Goal: Task Accomplishment & Management: Use online tool/utility

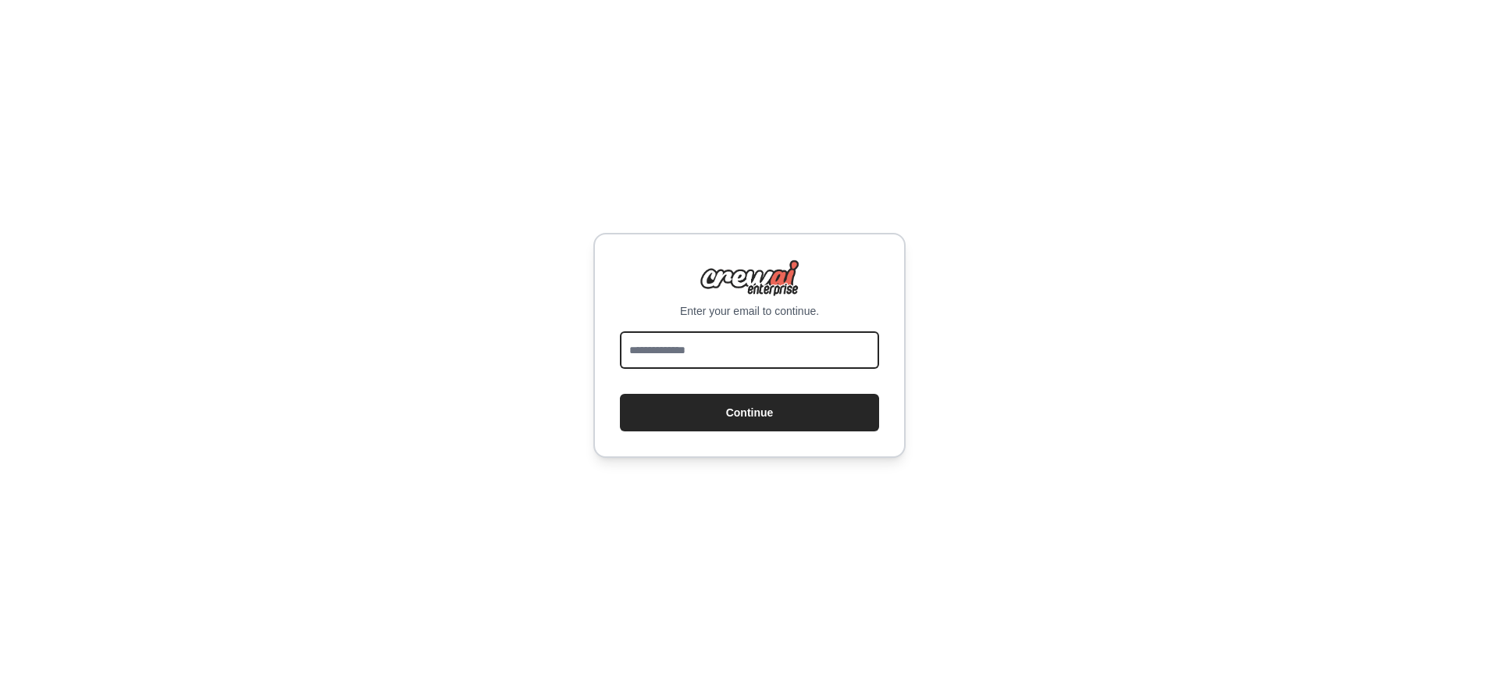
click at [704, 348] on input "email" at bounding box center [749, 349] width 259 height 37
click at [685, 351] on input "email" at bounding box center [749, 349] width 259 height 37
type input "**********"
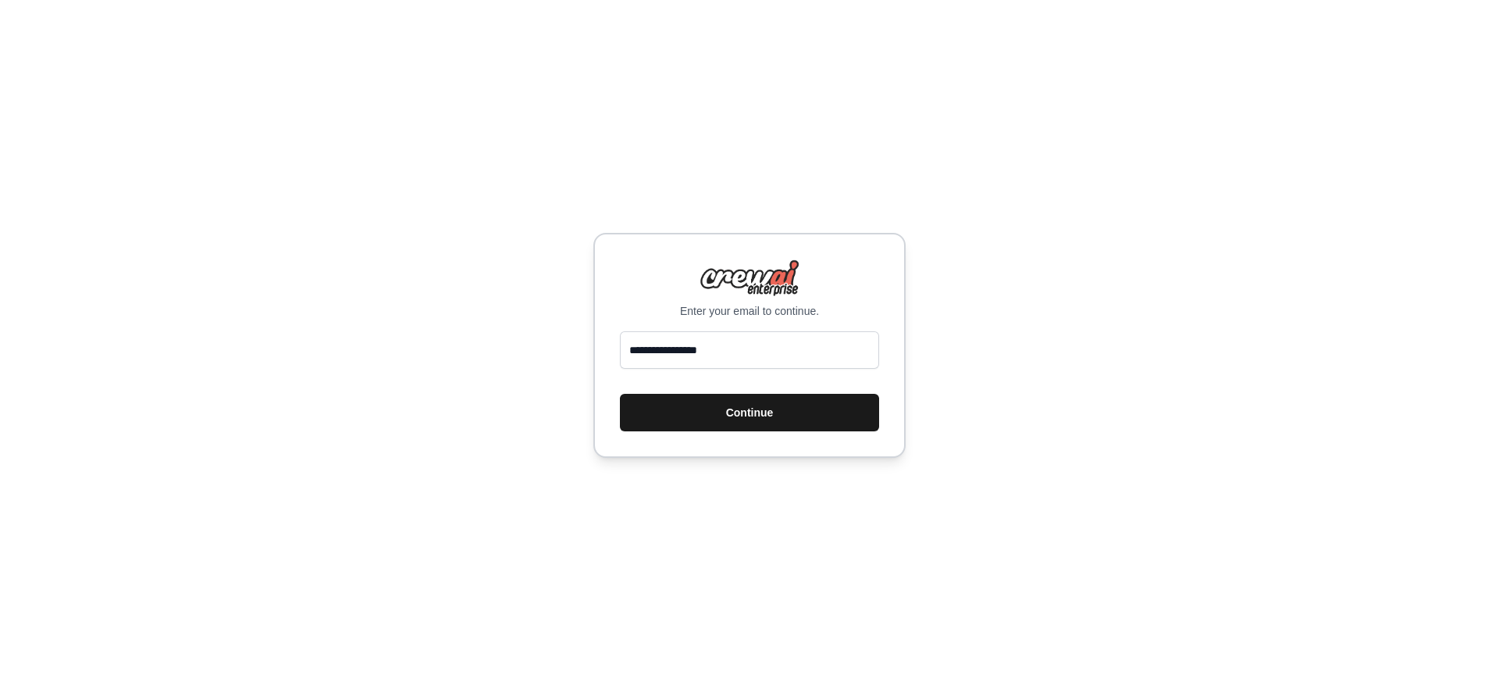
click at [712, 414] on button "Continue" at bounding box center [749, 412] width 259 height 37
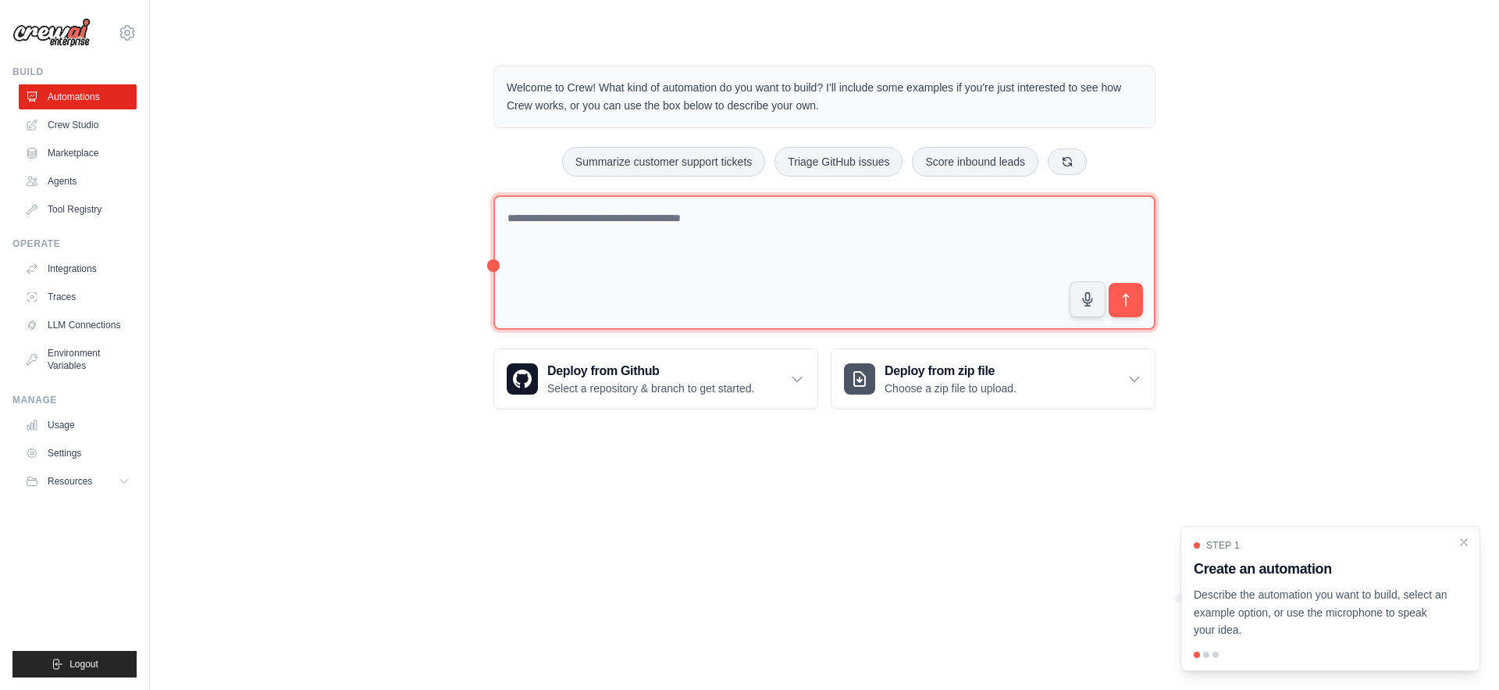
click at [639, 223] on textarea at bounding box center [825, 262] width 662 height 135
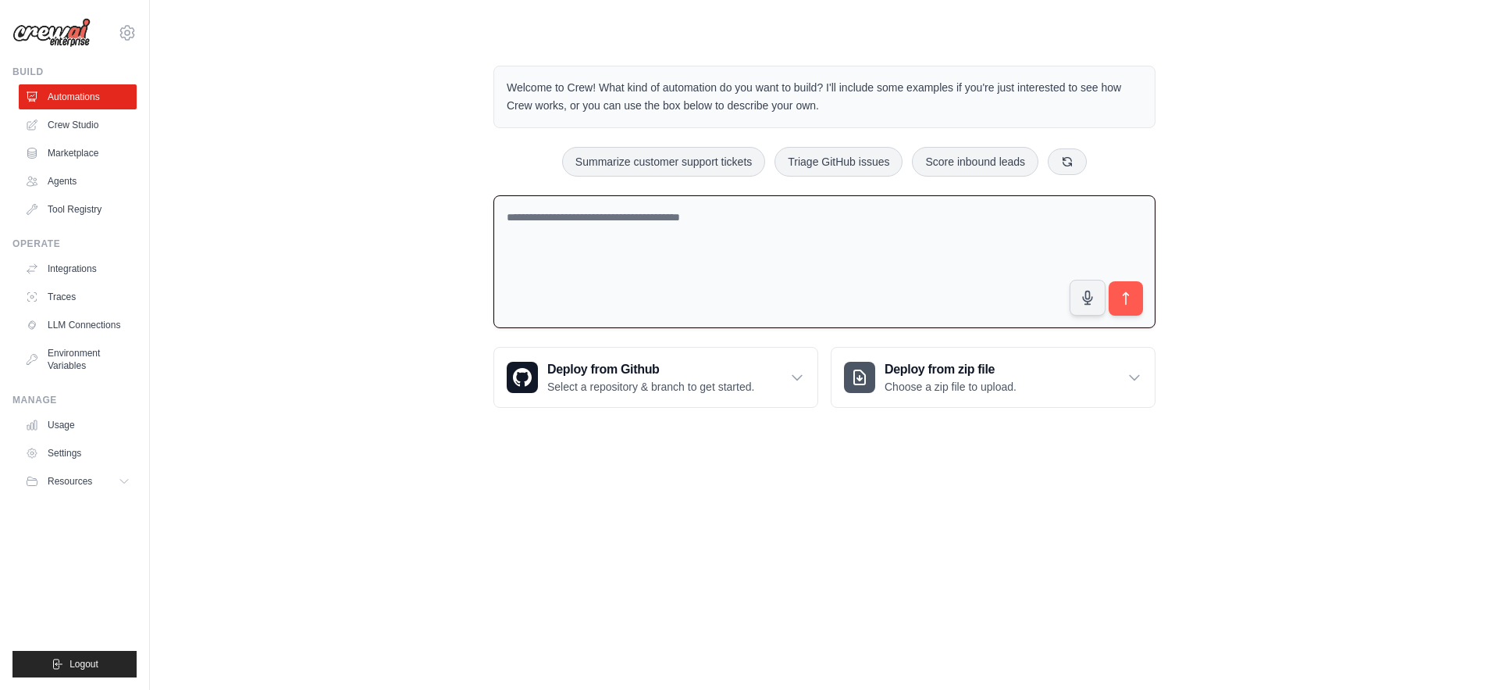
click at [440, 190] on div "Welcome to Crew! What kind of automation do you want to build? I'll include som…" at bounding box center [824, 237] width 1299 height 392
click at [828, 237] on textarea at bounding box center [825, 262] width 662 height 134
paste textarea "**********"
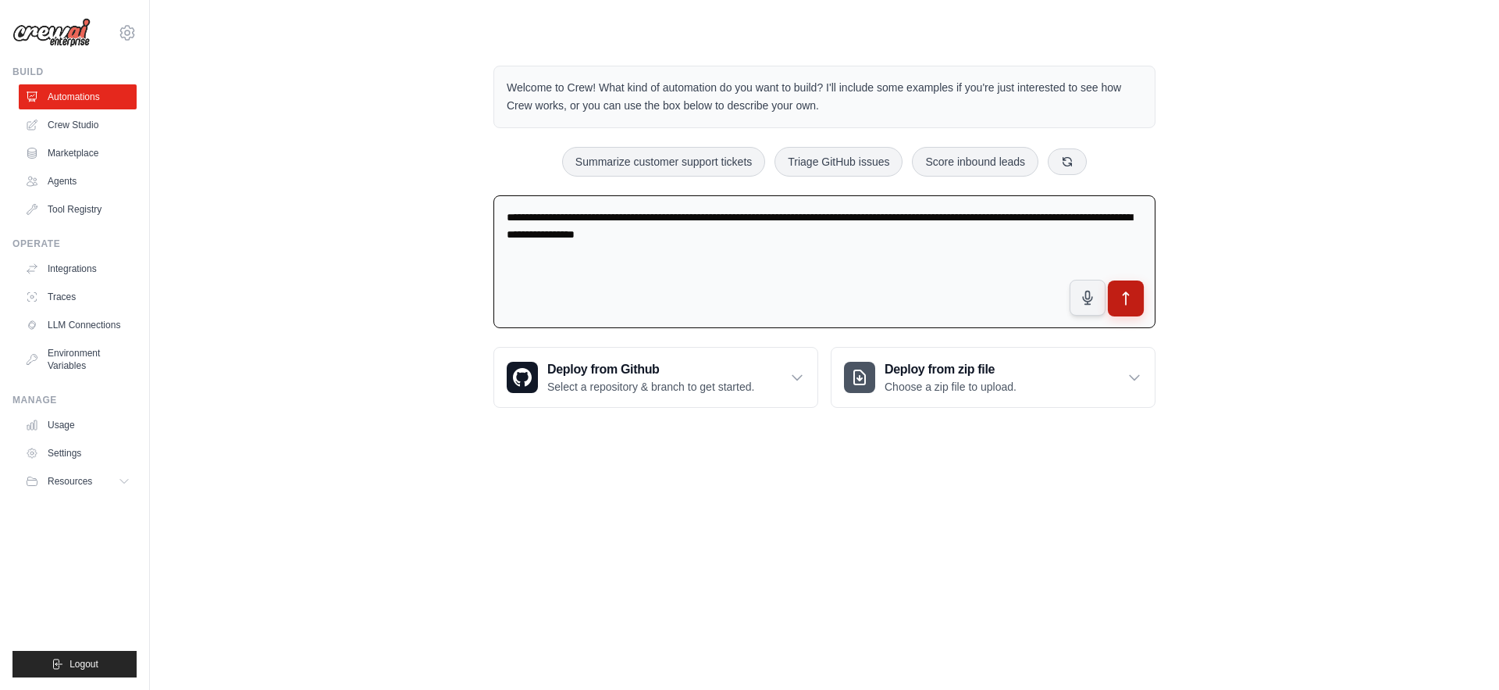
type textarea "**********"
click at [1130, 299] on icon "submit" at bounding box center [1126, 299] width 16 height 16
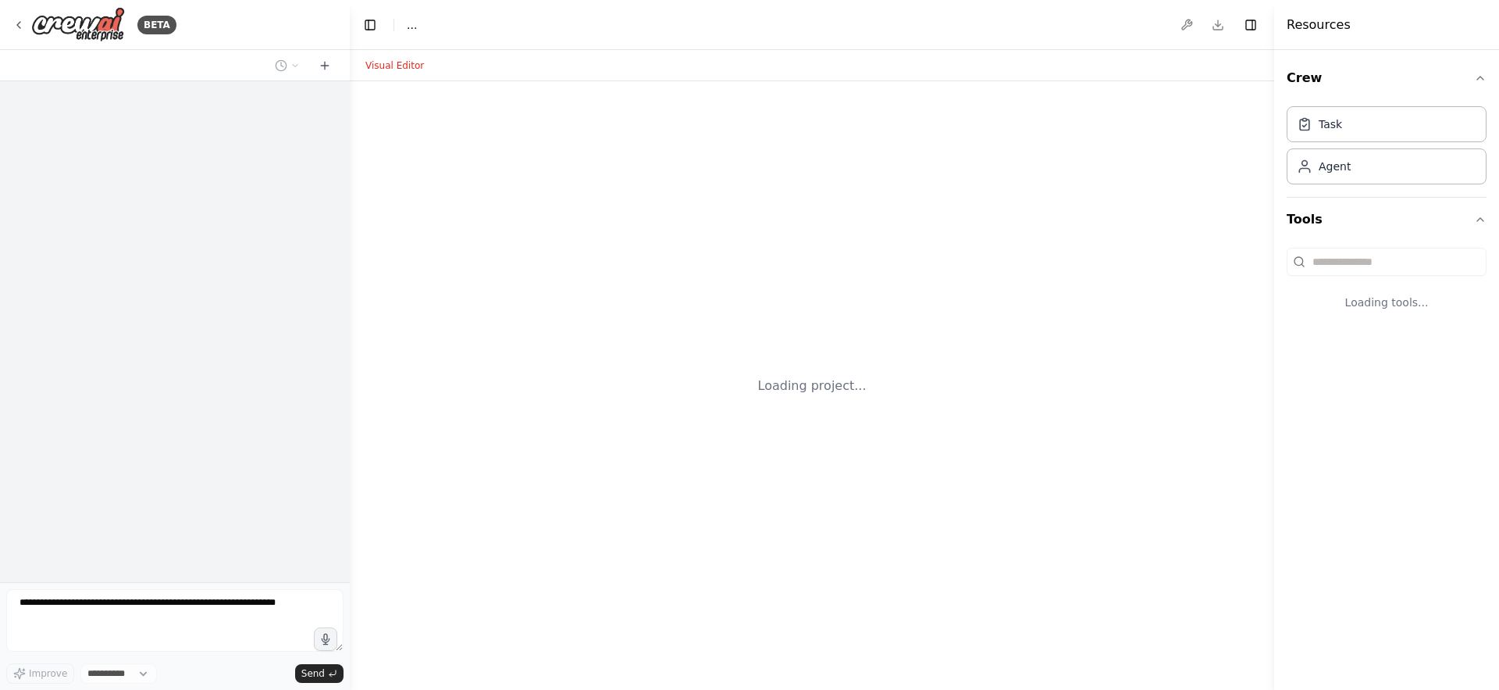
select select "****"
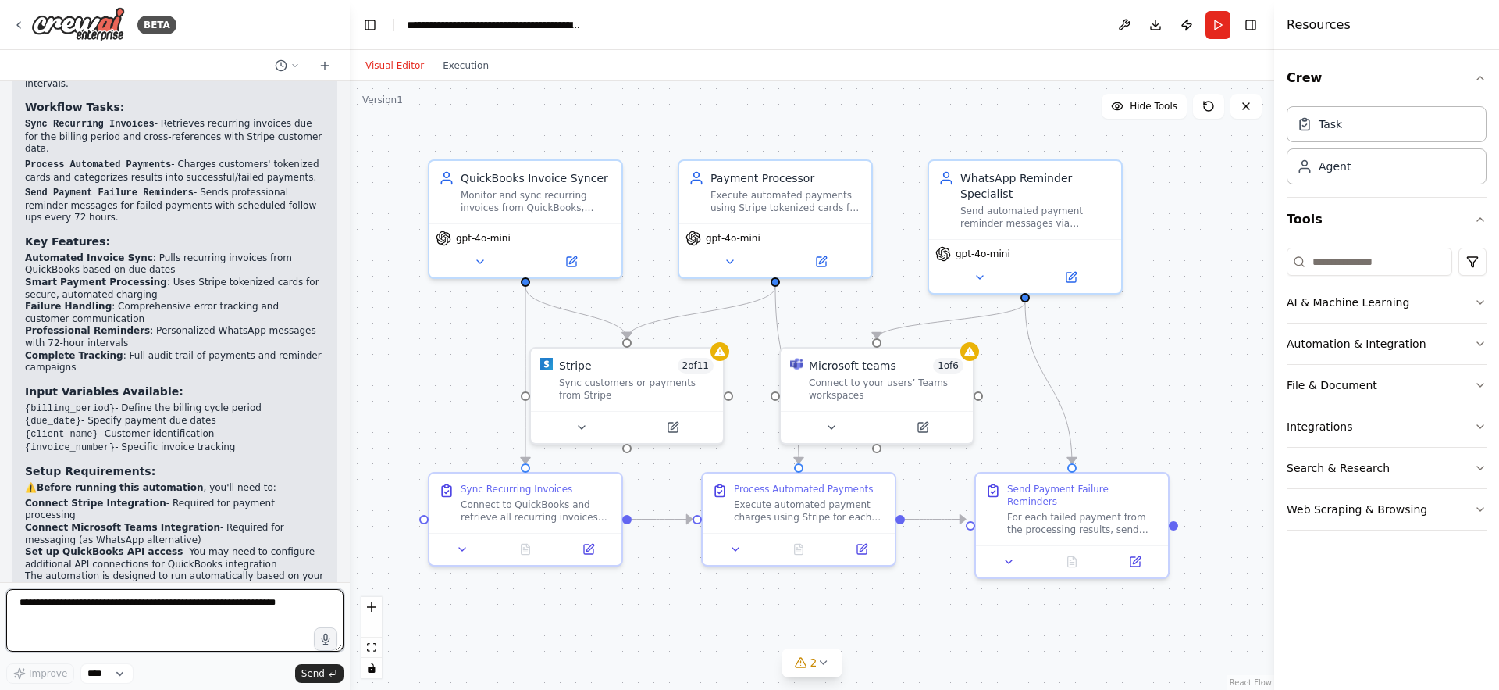
scroll to position [1742, 0]
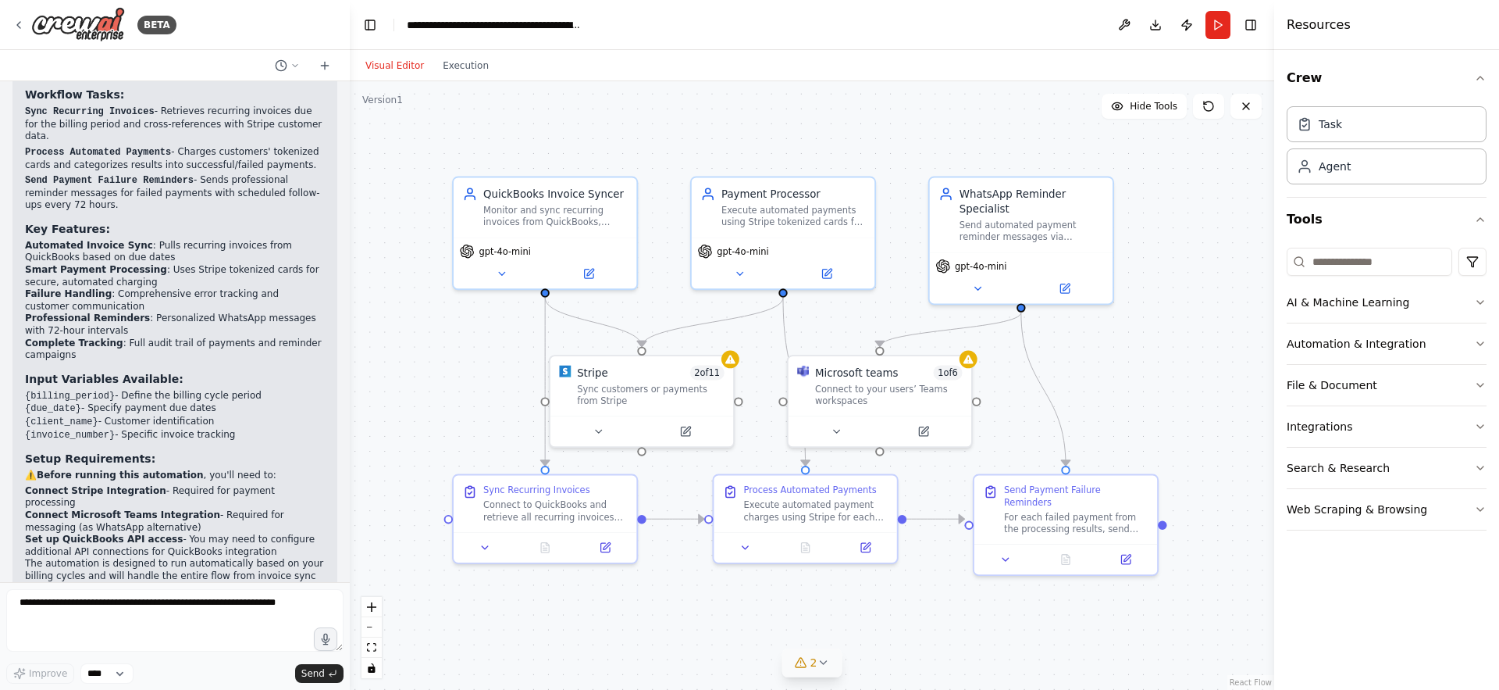
click at [827, 664] on icon at bounding box center [823, 662] width 12 height 12
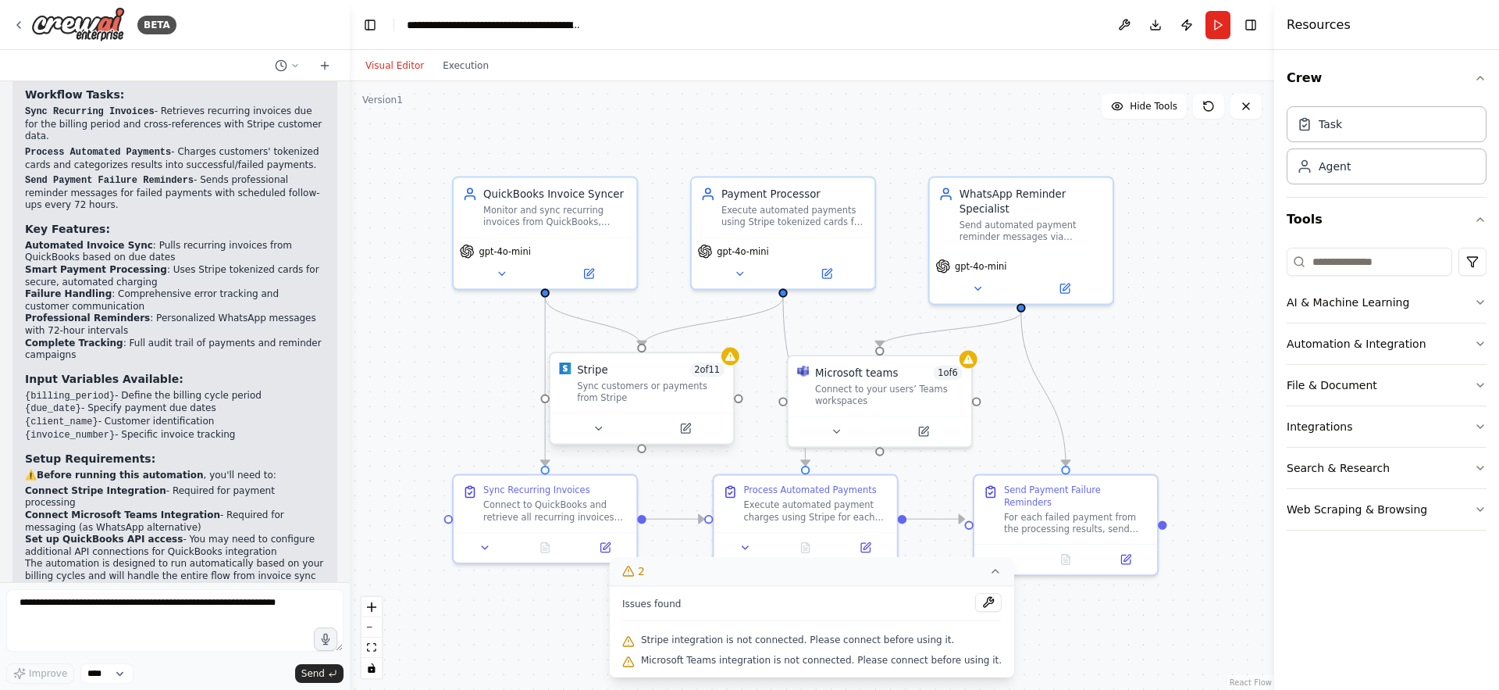
click at [700, 385] on div "Sync customers or payments from Stripe" at bounding box center [651, 391] width 148 height 23
click at [733, 362] on icon at bounding box center [731, 356] width 12 height 12
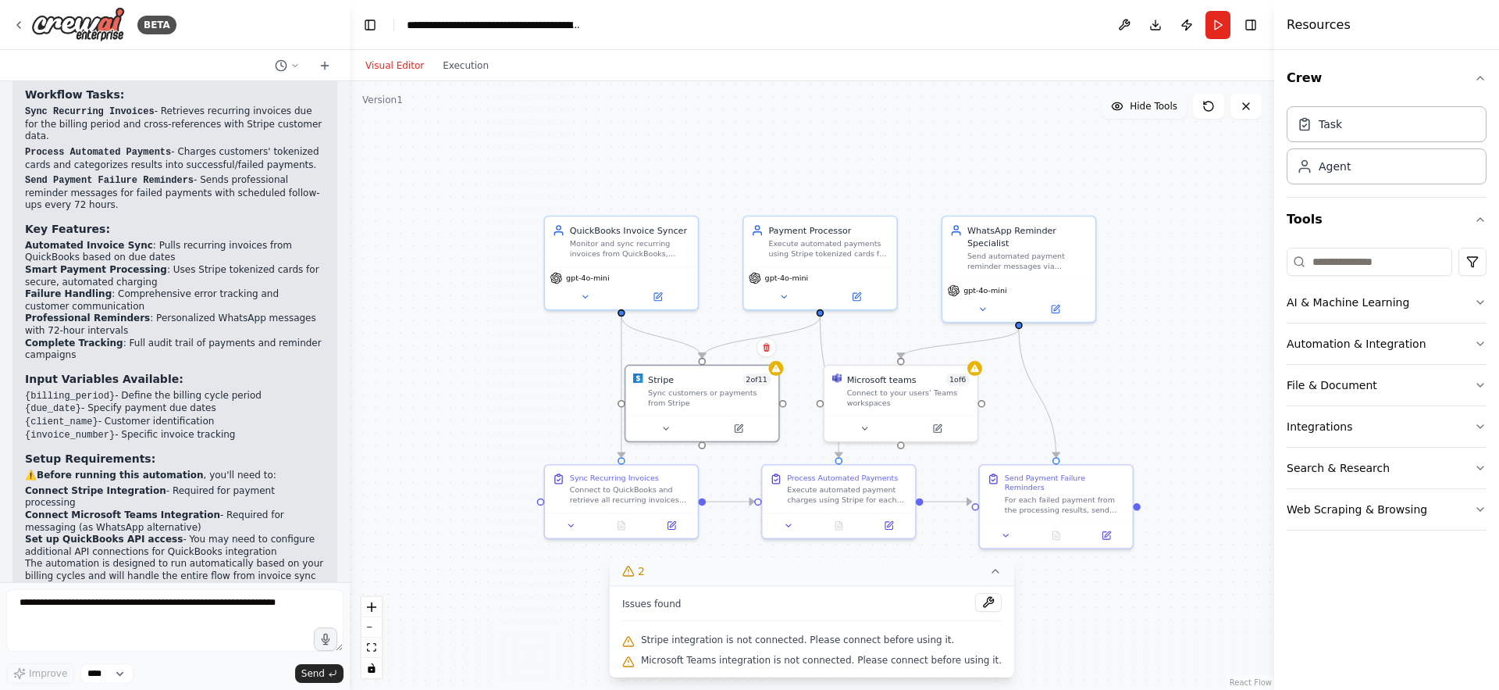
click at [1167, 109] on span "Hide Tools" at bounding box center [1154, 106] width 48 height 12
click at [1167, 109] on span "Show Tools" at bounding box center [1152, 106] width 52 height 12
click at [1167, 109] on span "Hide Tools" at bounding box center [1154, 106] width 48 height 12
click at [1167, 109] on span "Show Tools" at bounding box center [1152, 106] width 52 height 12
click at [1167, 109] on span "Hide Tools" at bounding box center [1154, 106] width 48 height 12
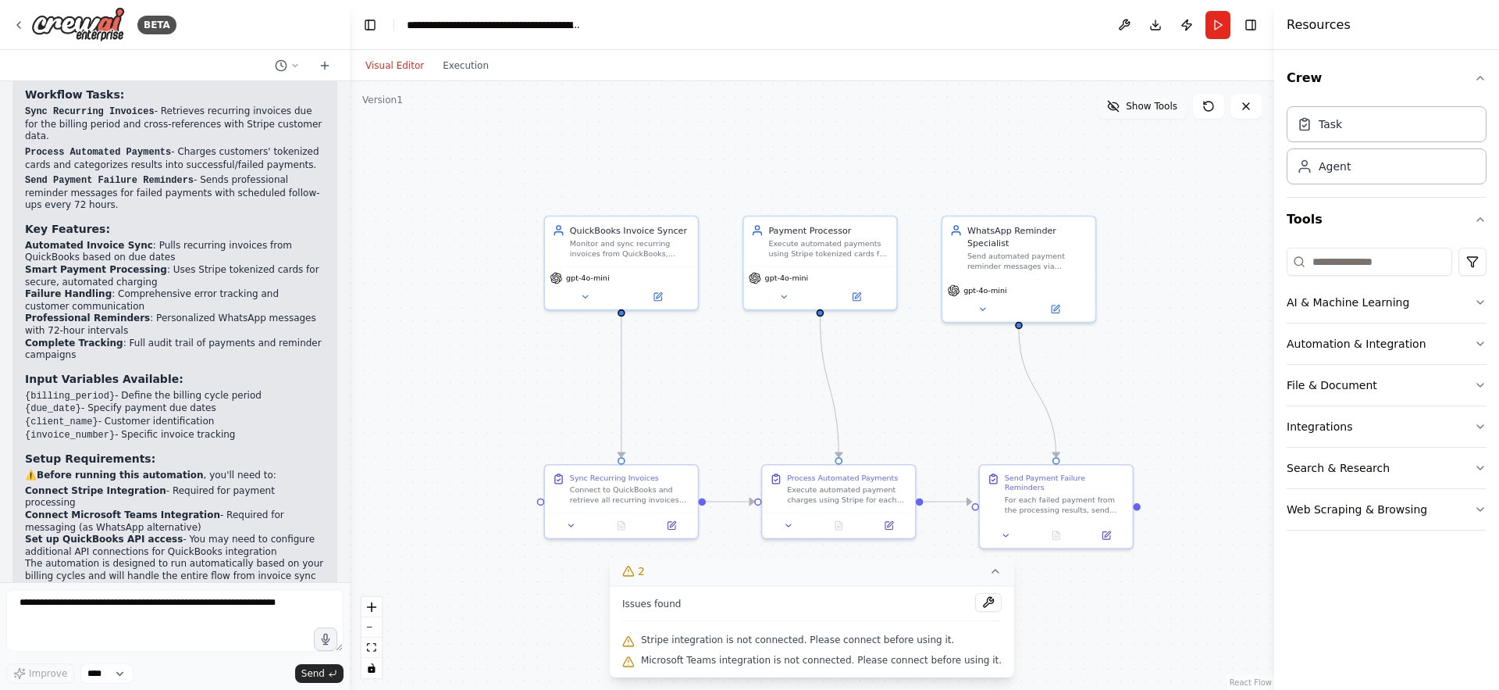
click at [1169, 109] on span "Show Tools" at bounding box center [1152, 106] width 52 height 12
click at [1374, 305] on button "AI & Machine Learning" at bounding box center [1387, 302] width 200 height 41
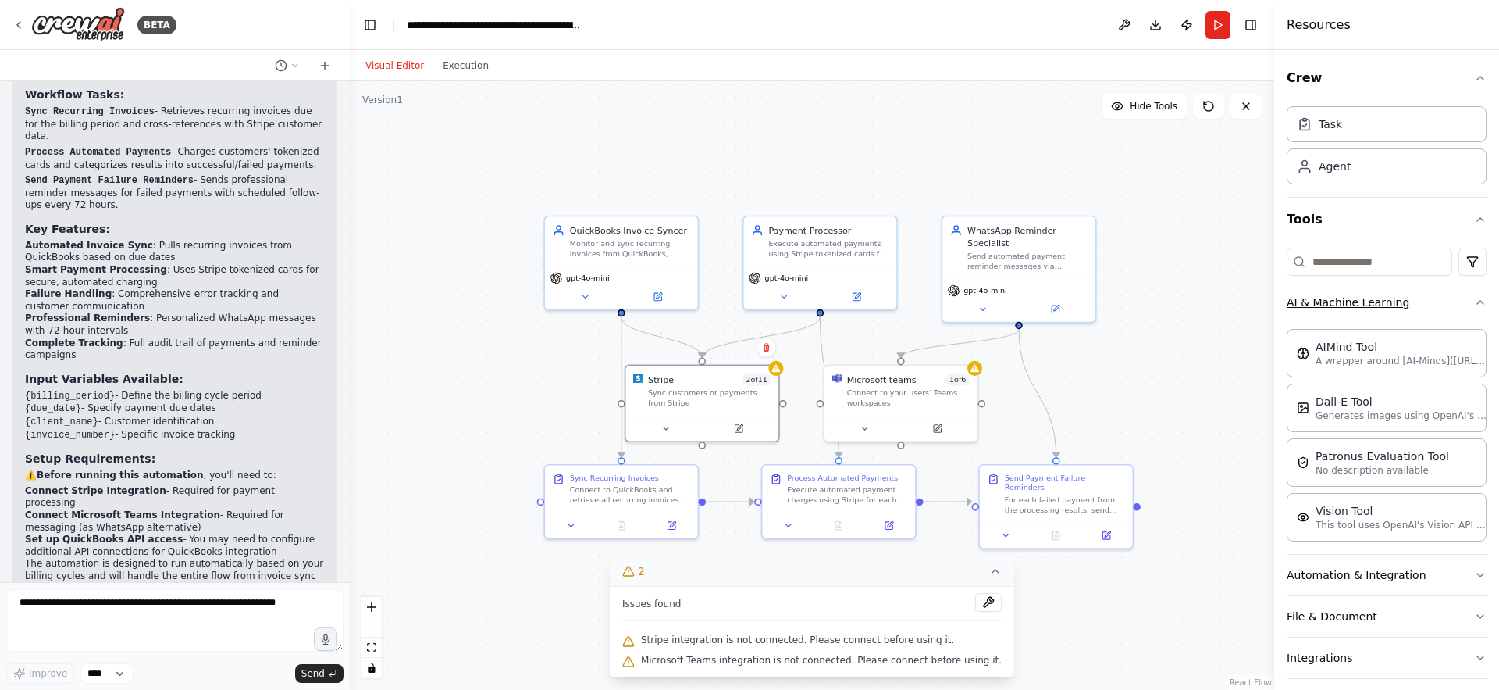
click at [1374, 305] on button "AI & Machine Learning" at bounding box center [1387, 302] width 200 height 41
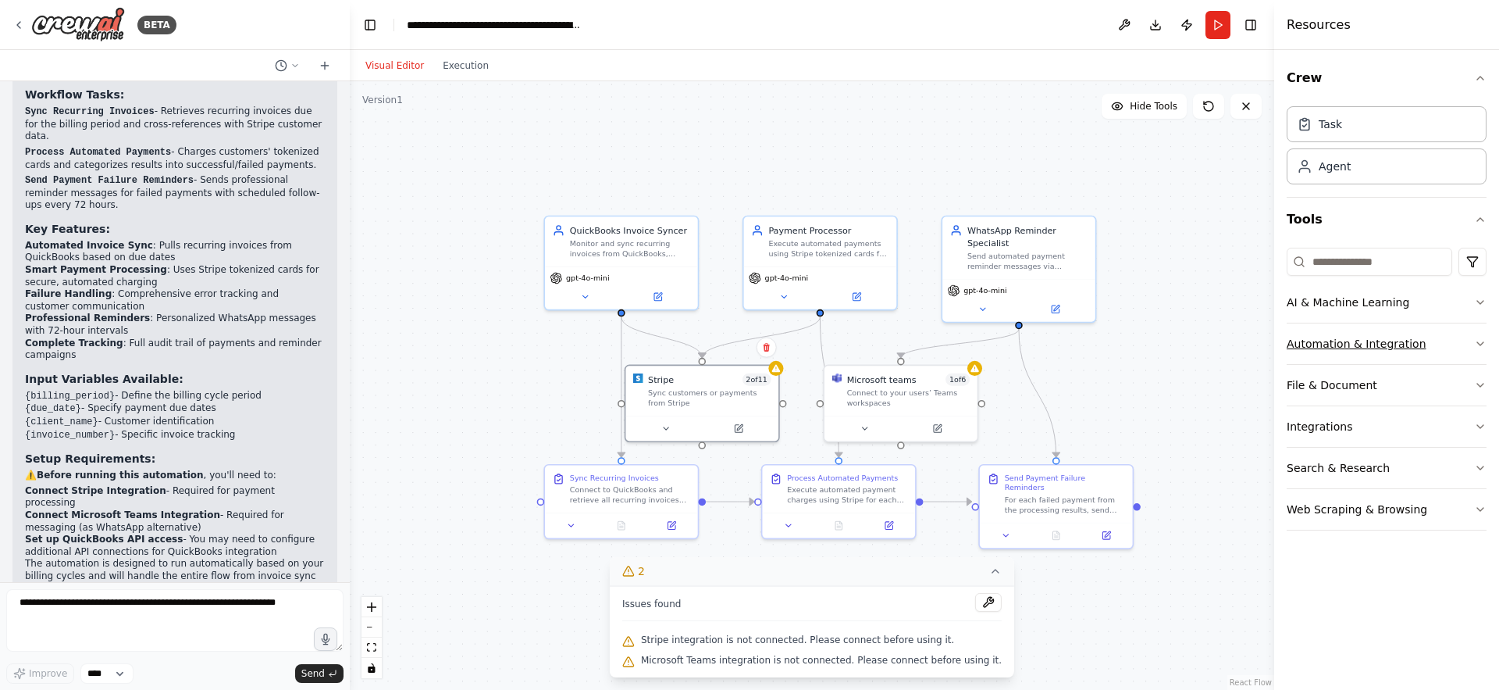
click at [1361, 351] on button "Automation & Integration" at bounding box center [1387, 343] width 200 height 41
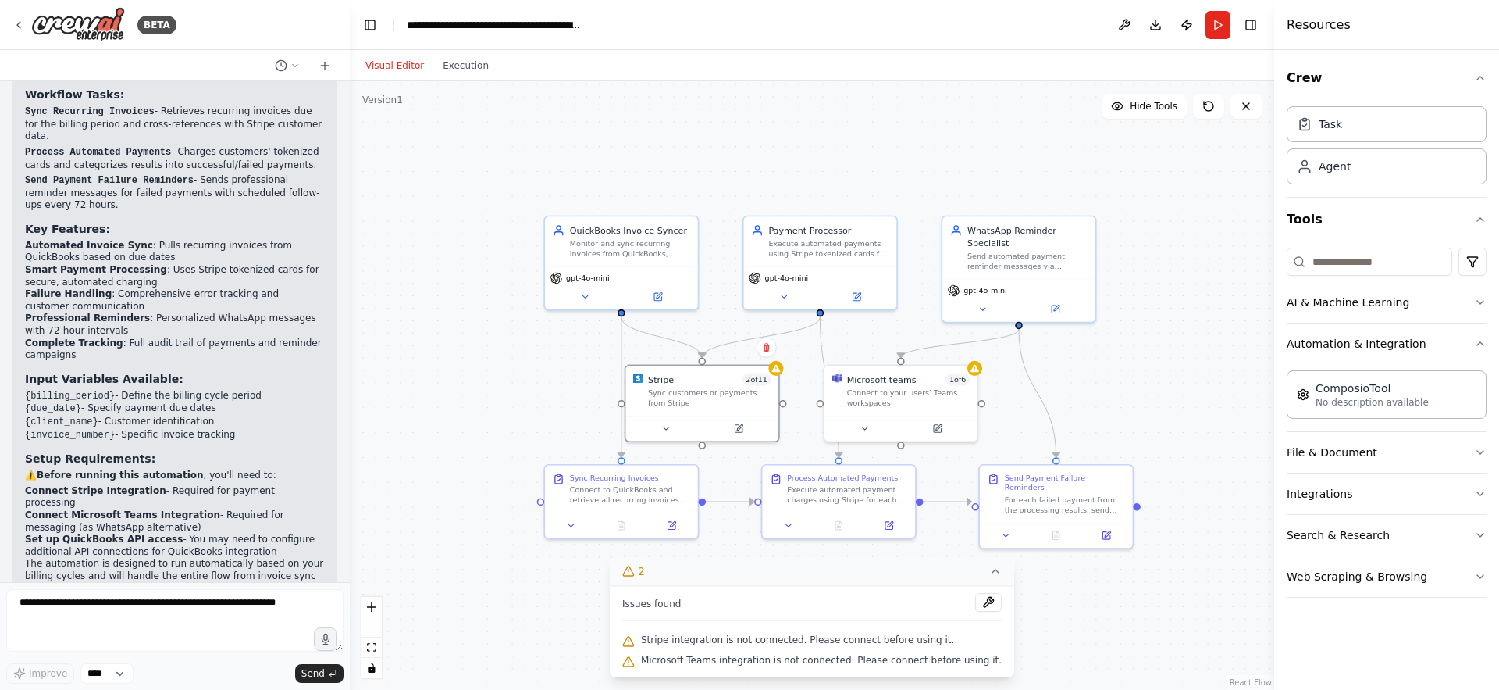
click at [1361, 351] on button "Automation & Integration" at bounding box center [1387, 343] width 200 height 41
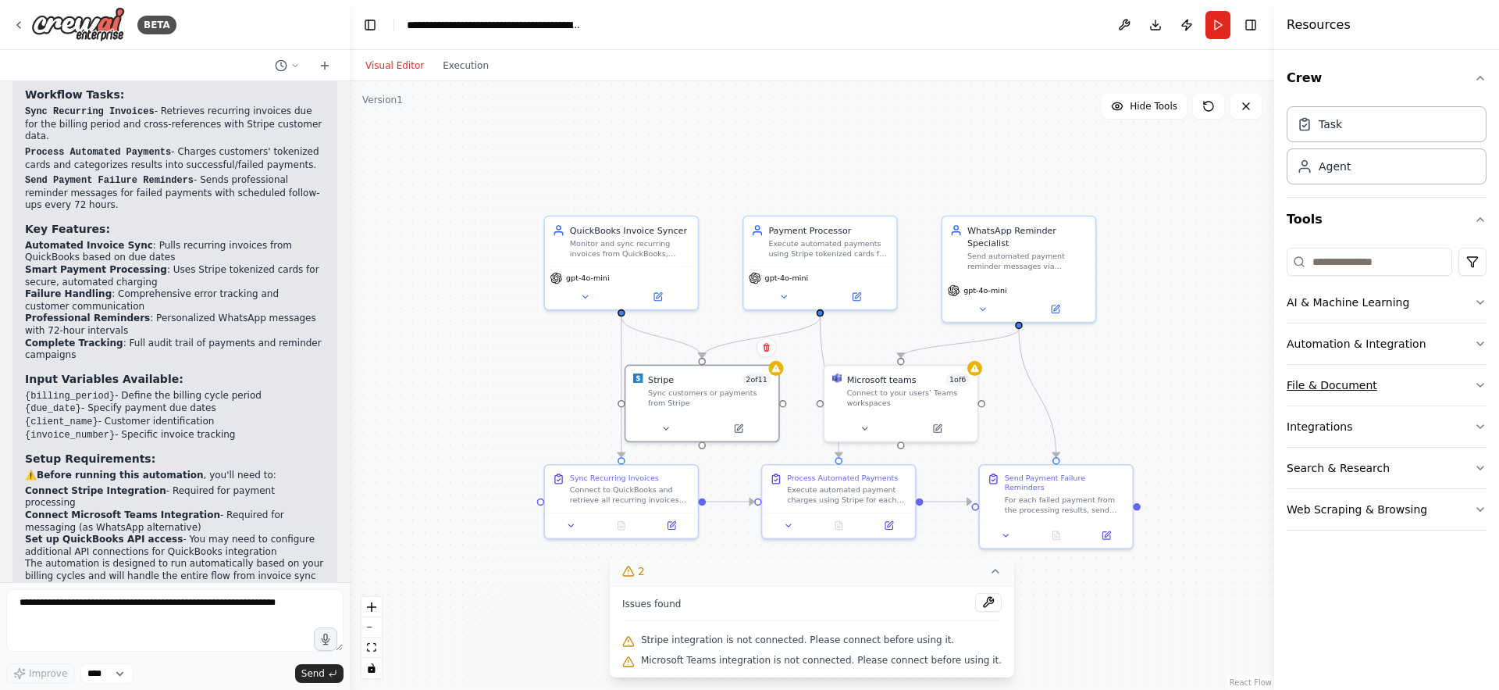
click at [1353, 375] on button "File & Document" at bounding box center [1387, 385] width 200 height 41
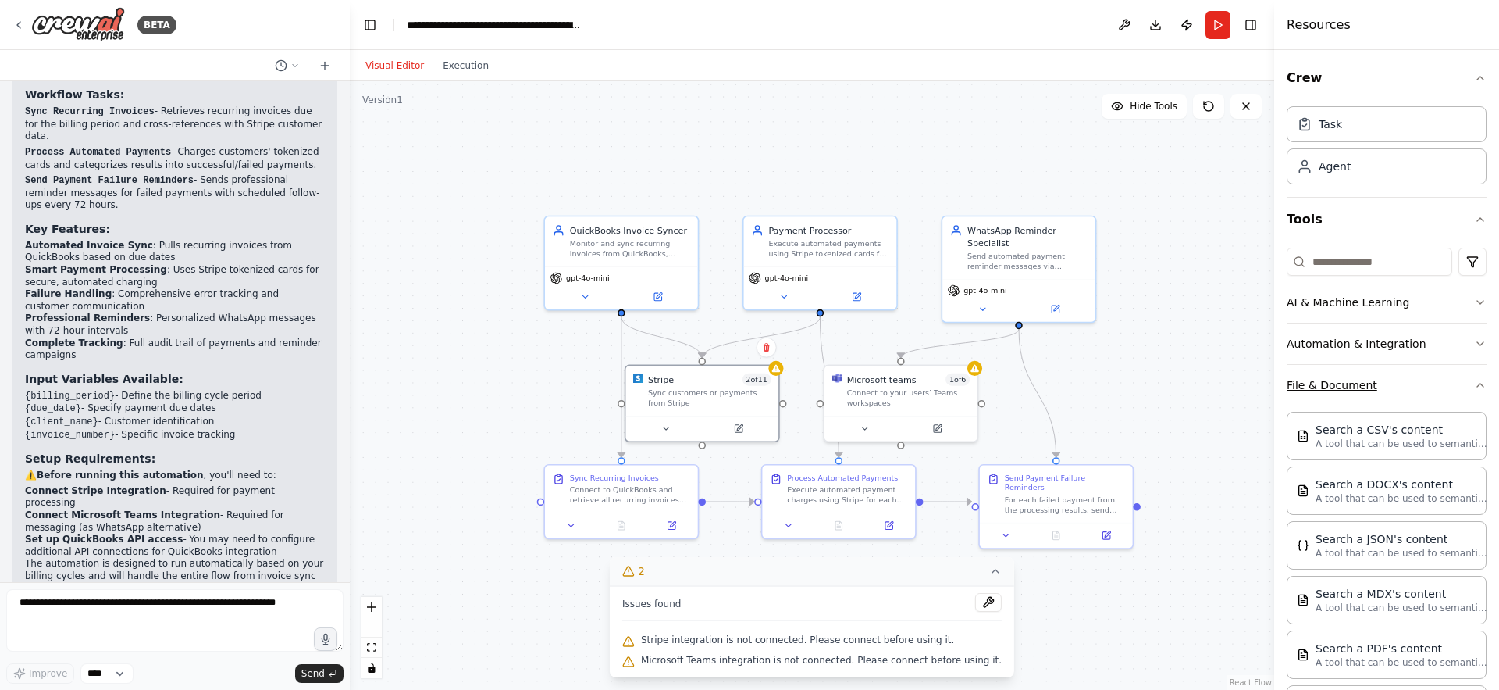
click at [1353, 375] on button "File & Document" at bounding box center [1387, 385] width 200 height 41
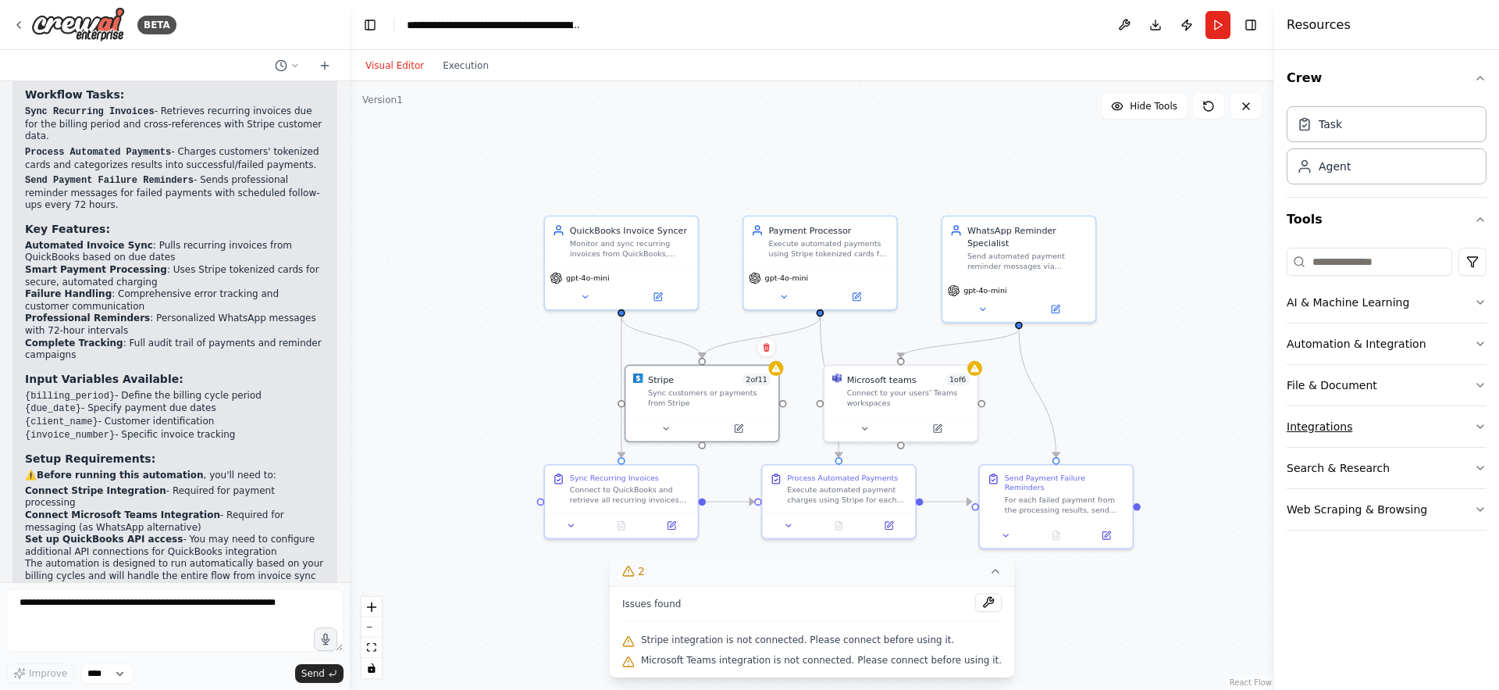
click at [1356, 413] on button "Integrations" at bounding box center [1387, 426] width 200 height 41
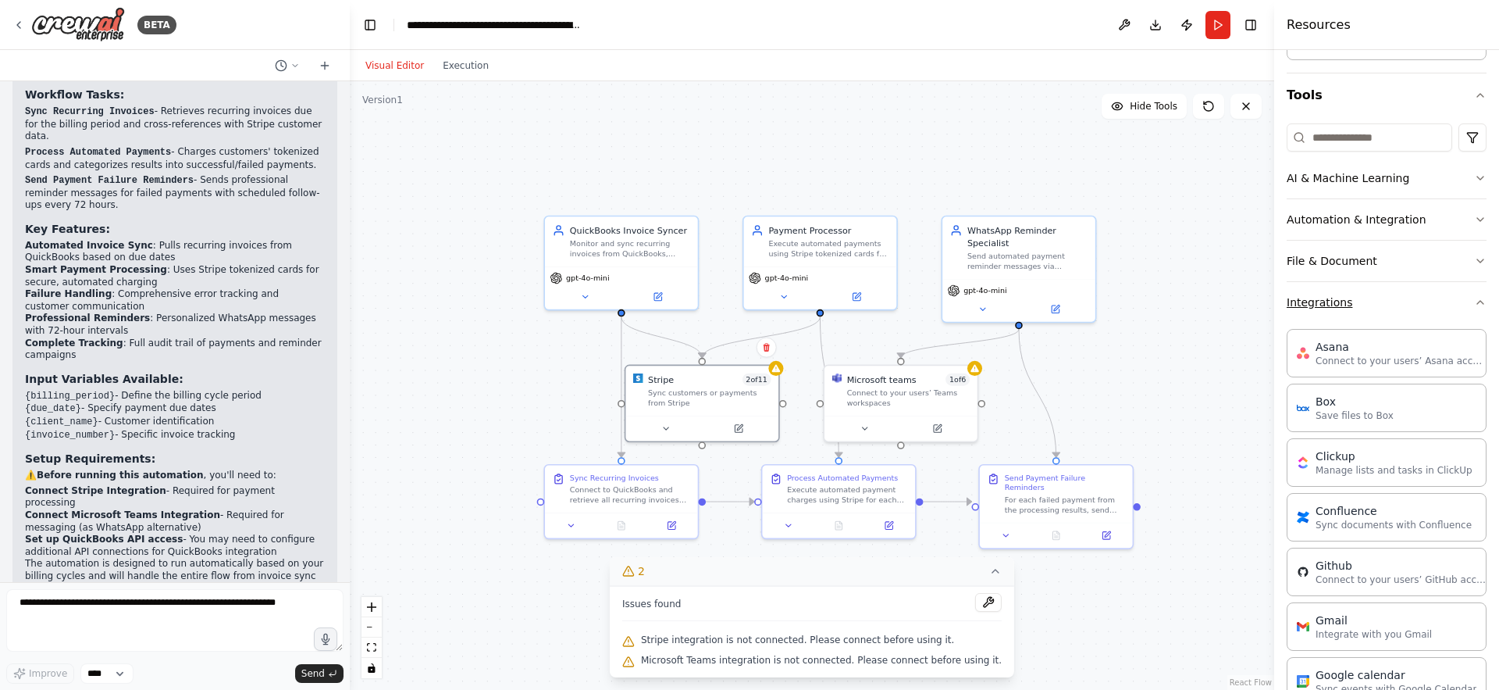
scroll to position [112, 0]
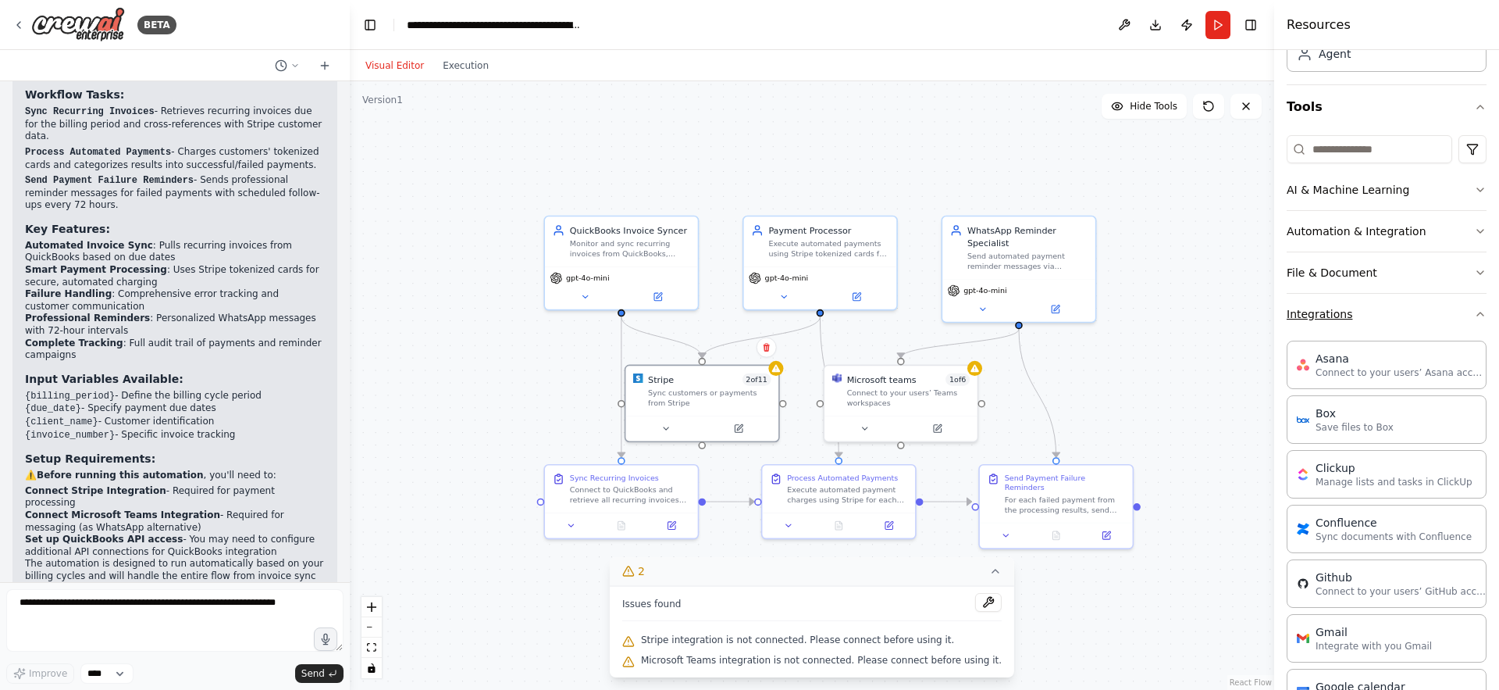
click at [1342, 316] on button "Integrations" at bounding box center [1387, 314] width 200 height 41
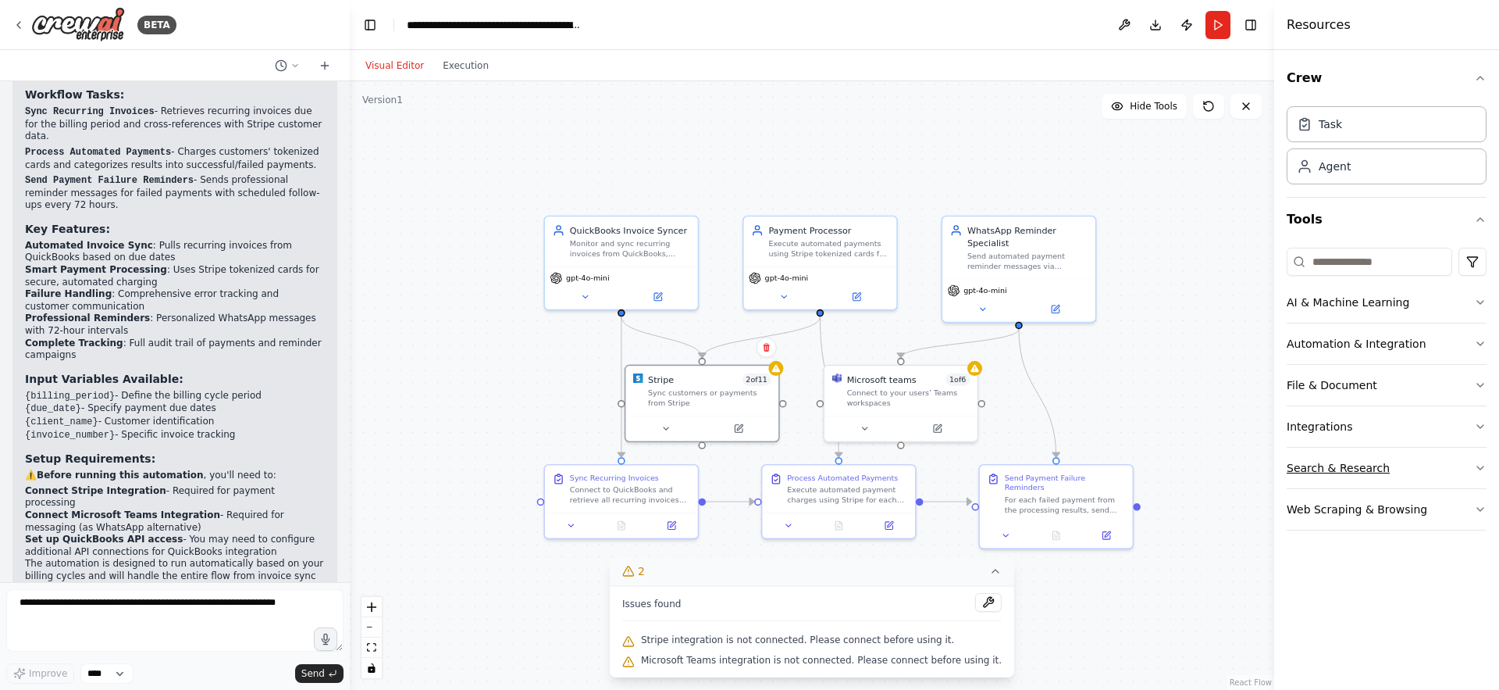
click at [1341, 463] on button "Search & Research" at bounding box center [1387, 467] width 200 height 41
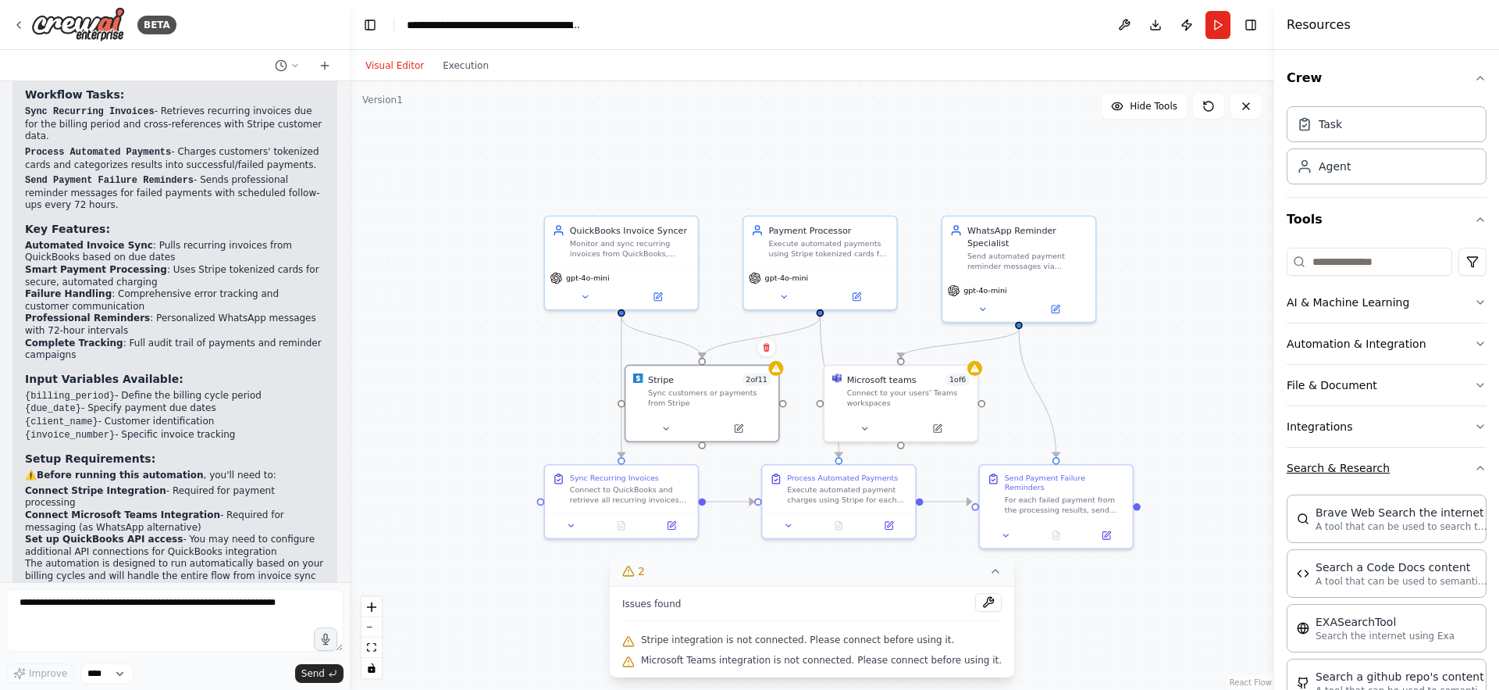
click at [1341, 463] on button "Search & Research" at bounding box center [1387, 467] width 200 height 41
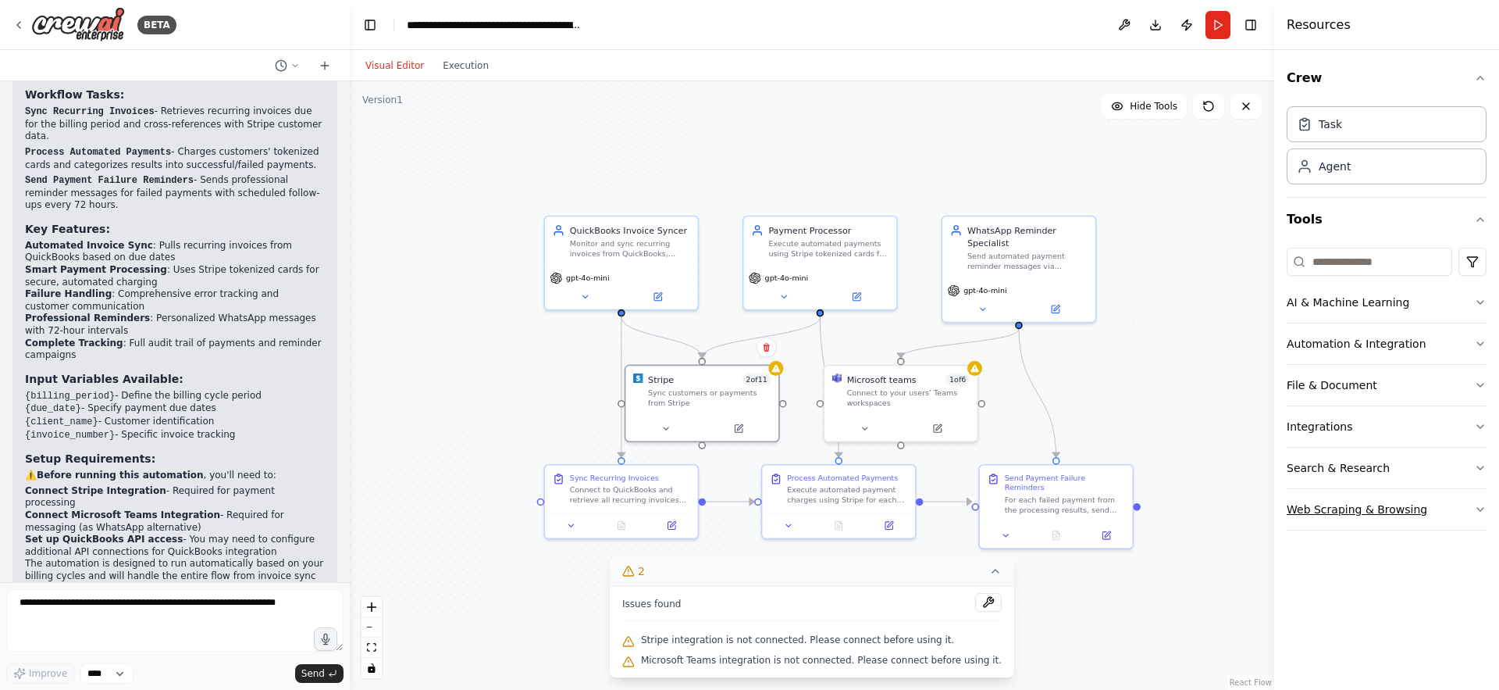
click at [1358, 509] on button "Web Scraping & Browsing" at bounding box center [1387, 509] width 200 height 41
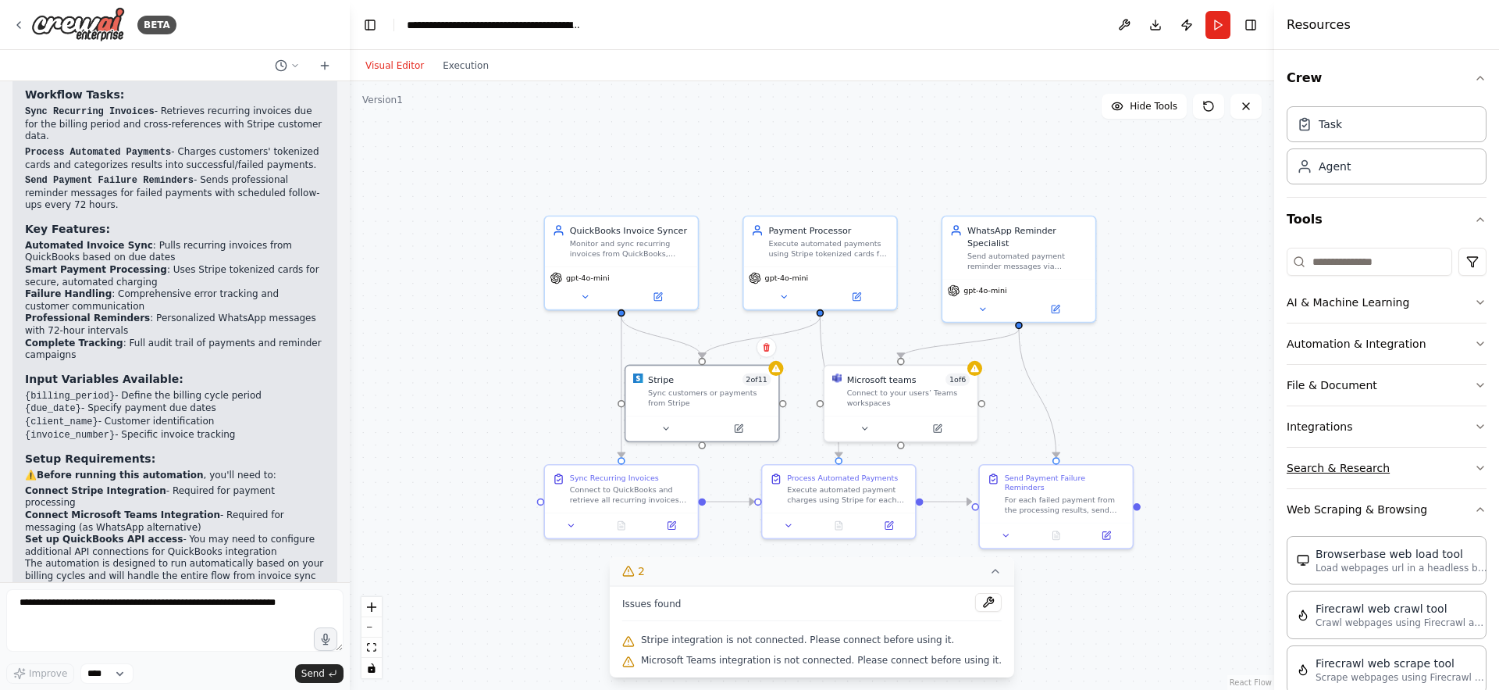
drag, startPoint x: 1358, startPoint y: 508, endPoint x: 1328, endPoint y: 487, distance: 36.9
click at [1358, 508] on button "Web Scraping & Browsing" at bounding box center [1387, 509] width 200 height 41
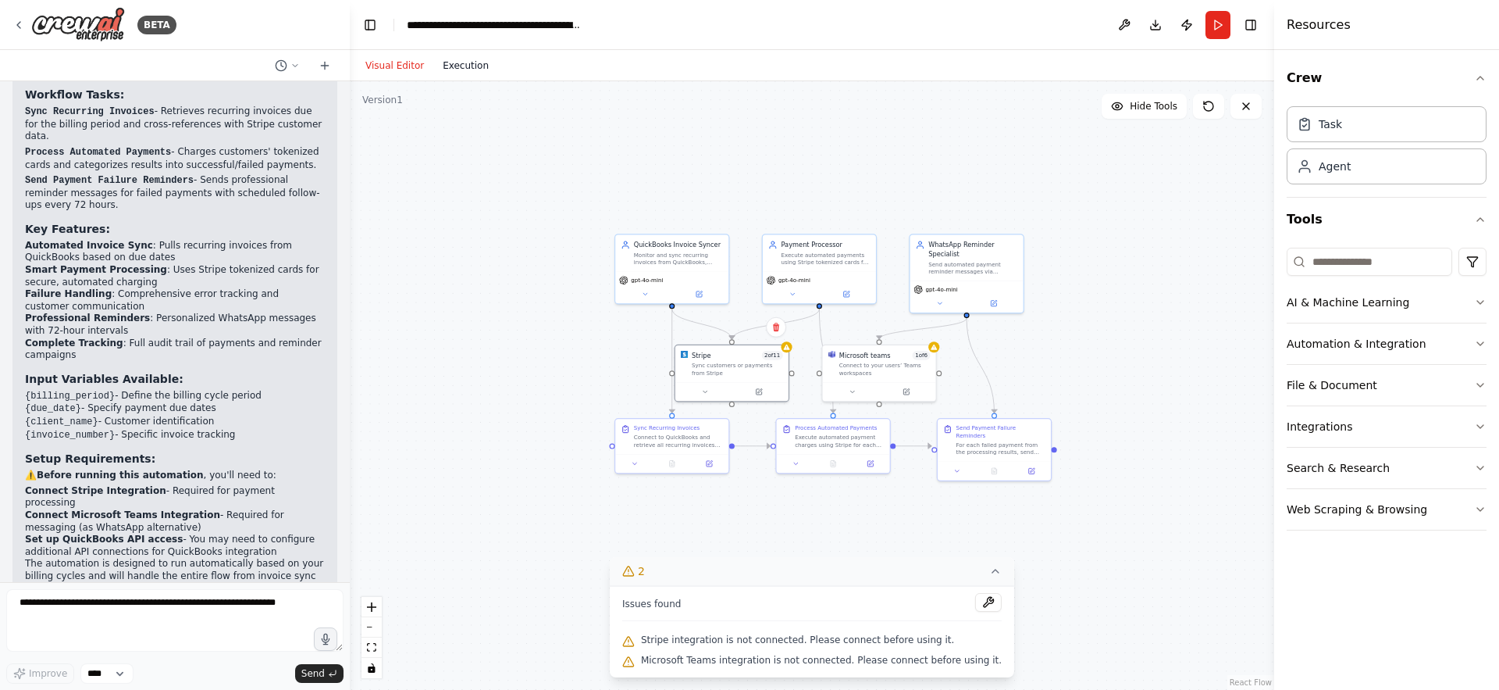
click at [452, 71] on button "Execution" at bounding box center [465, 65] width 65 height 19
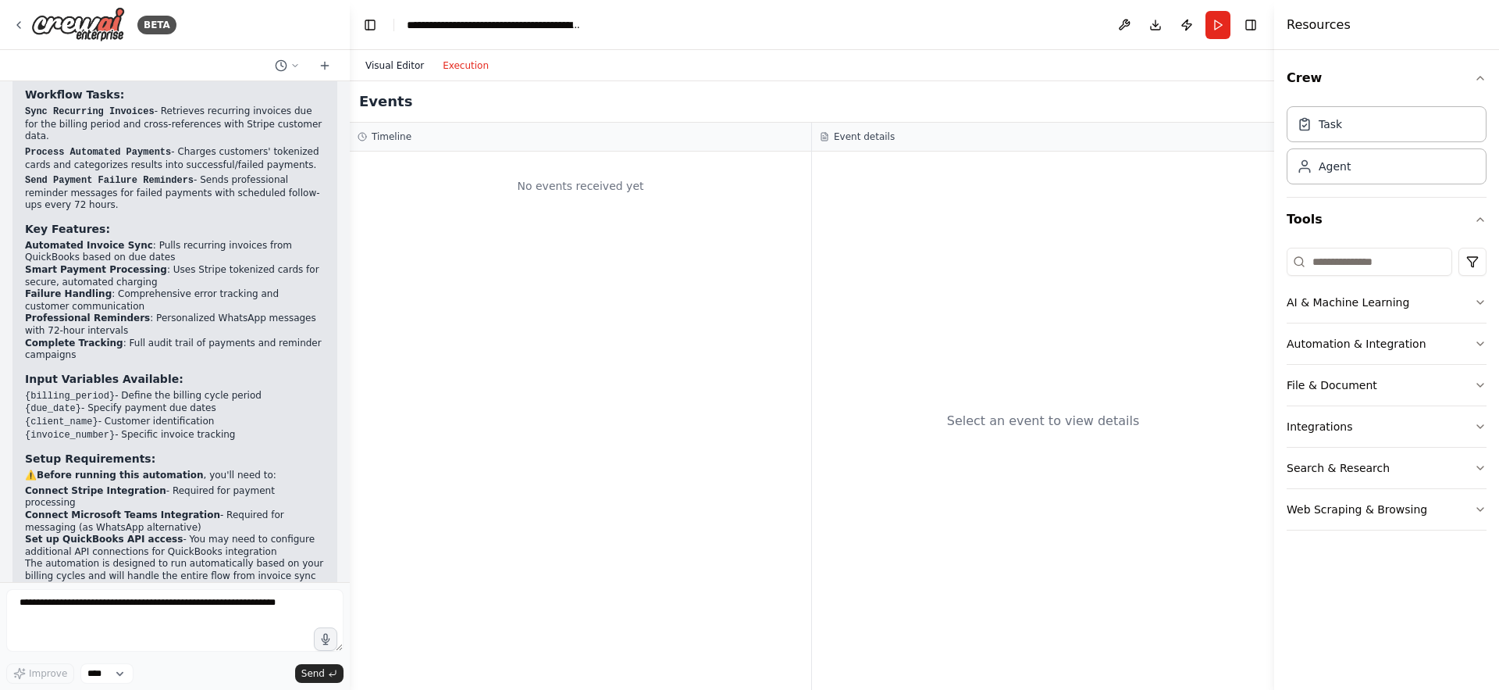
click at [391, 69] on button "Visual Editor" at bounding box center [394, 65] width 77 height 19
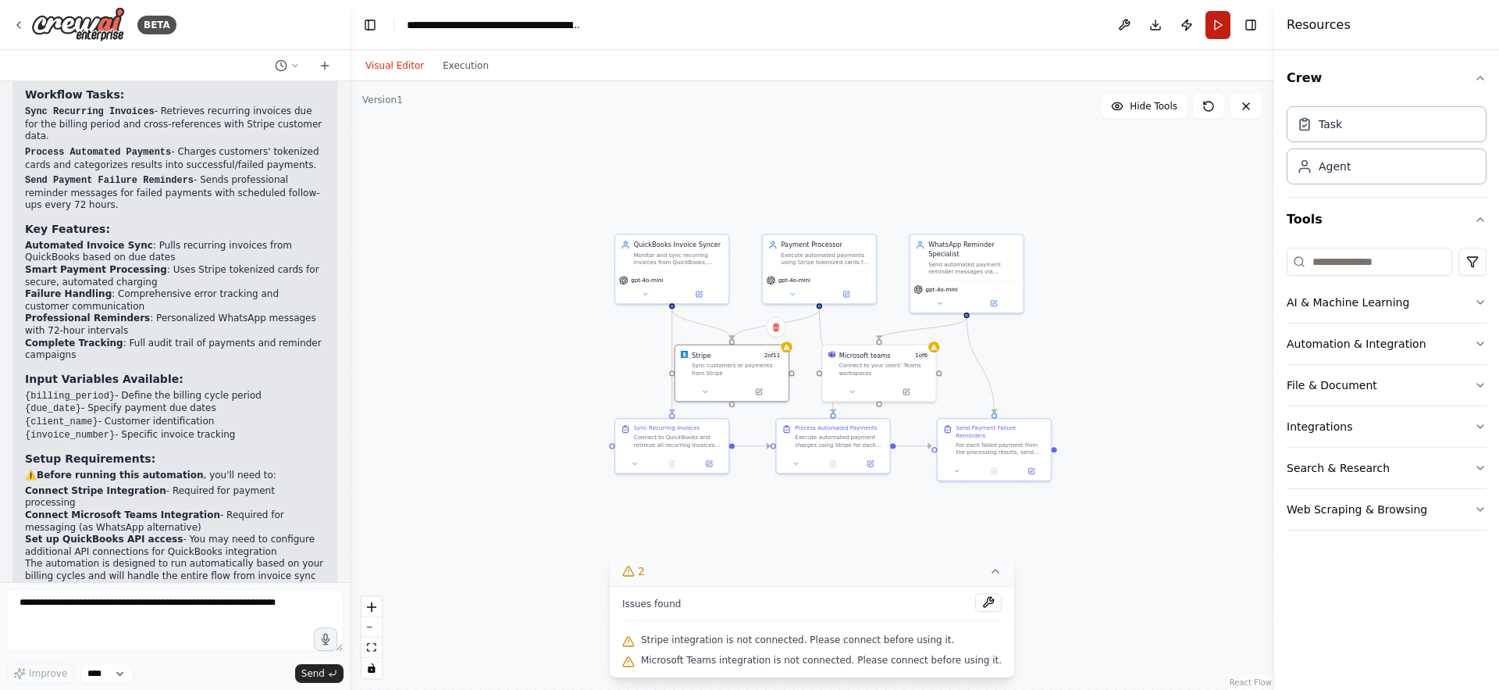
click at [1228, 24] on button "Run" at bounding box center [1218, 25] width 25 height 28
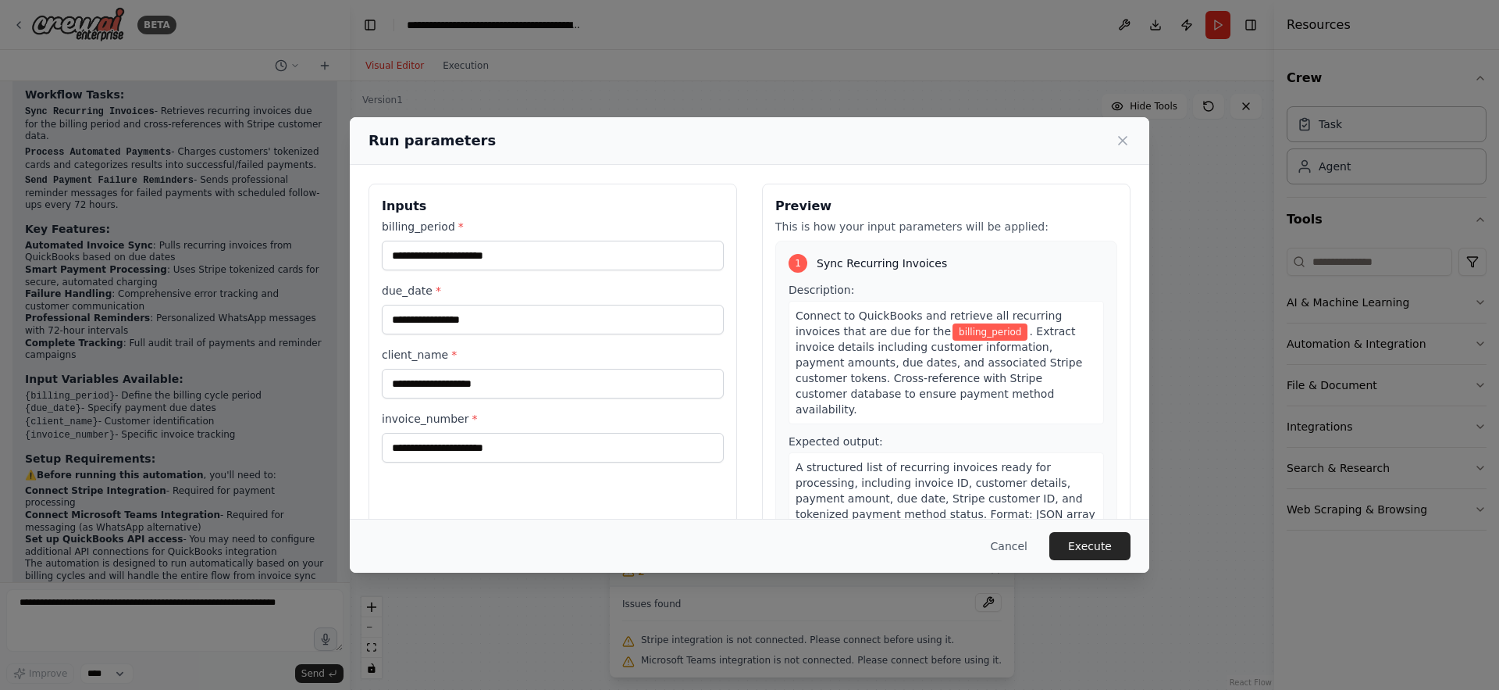
scroll to position [54, 0]
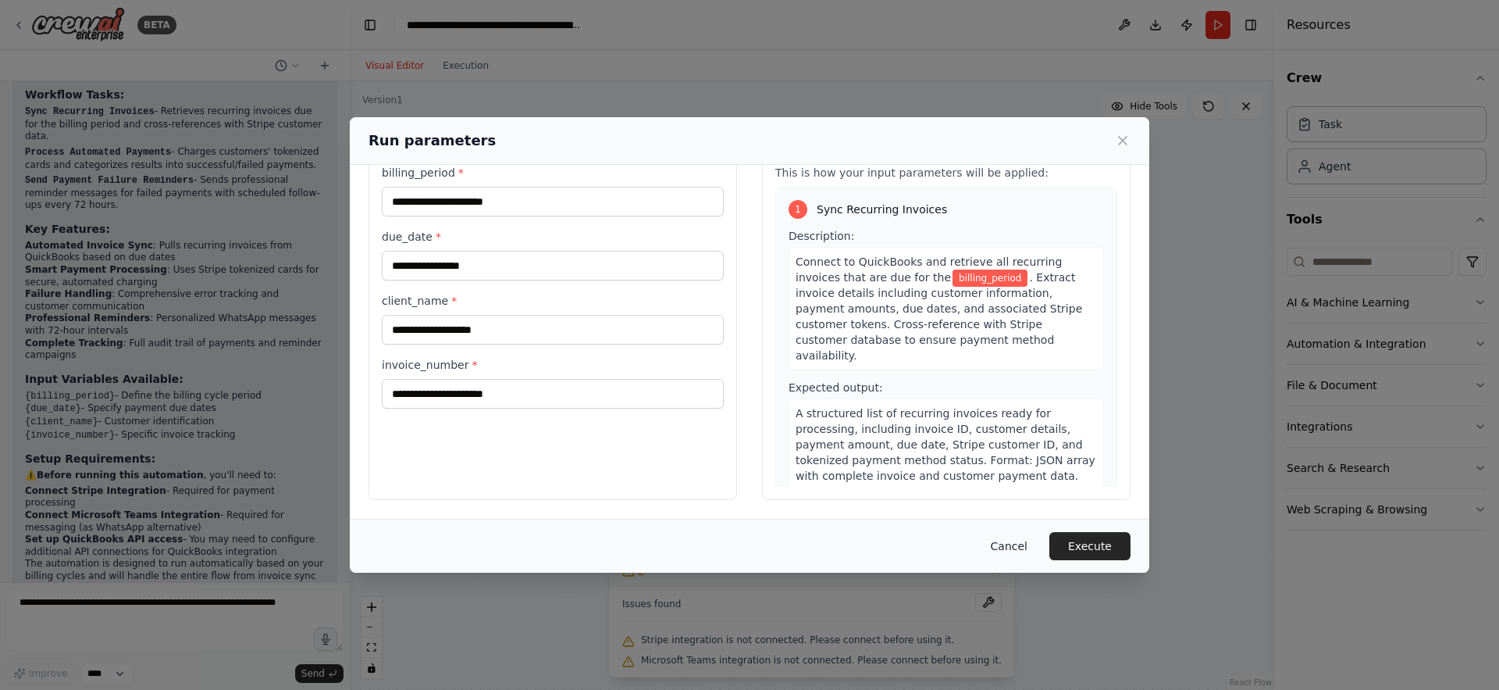
click at [1016, 547] on button "Cancel" at bounding box center [1010, 546] width 62 height 28
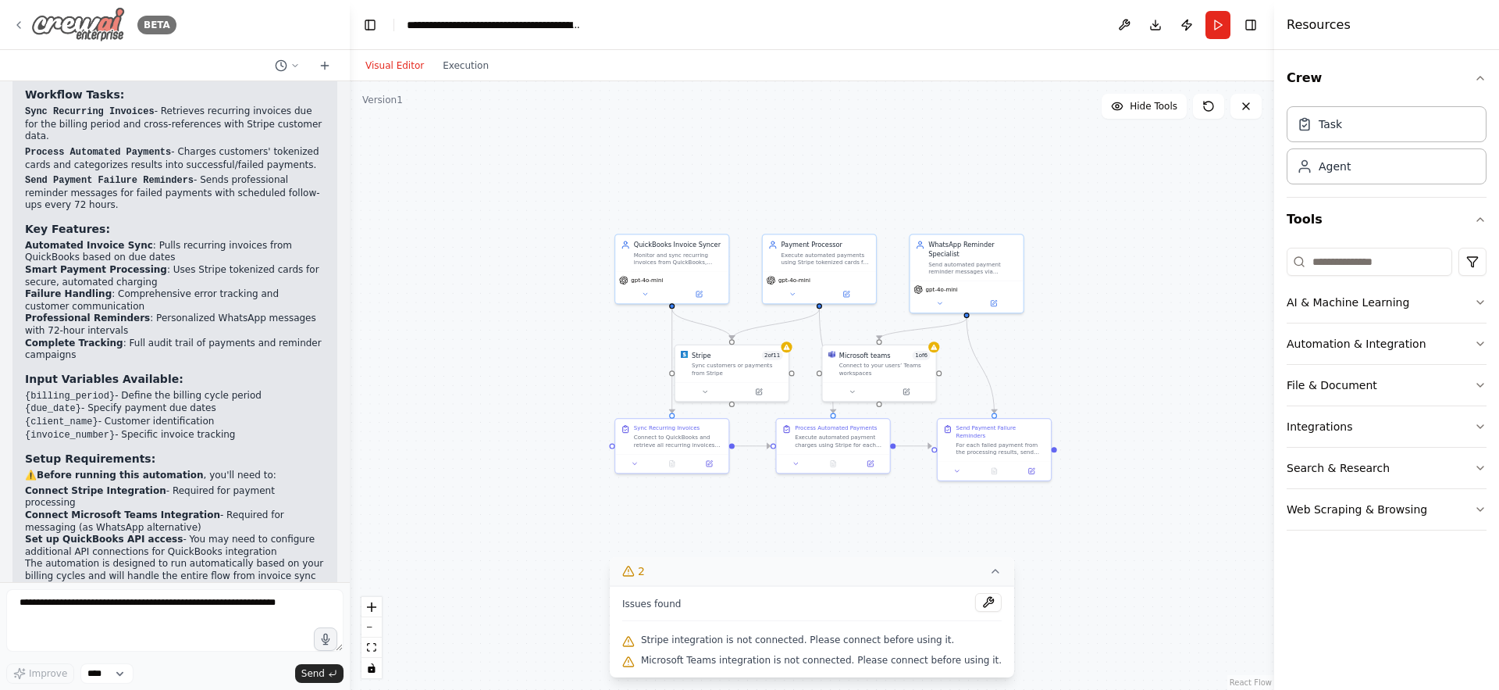
click at [23, 19] on icon at bounding box center [18, 25] width 12 height 12
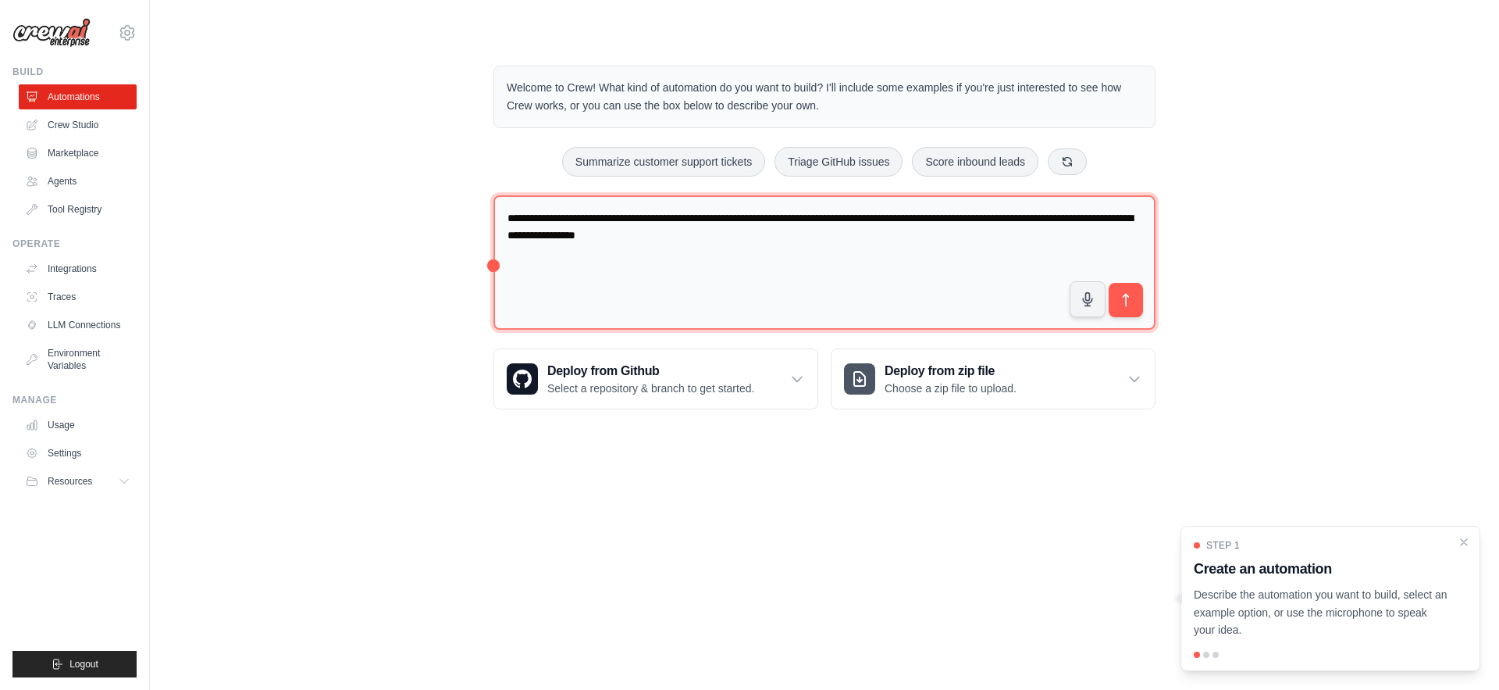
click at [803, 244] on textarea "**********" at bounding box center [825, 262] width 662 height 135
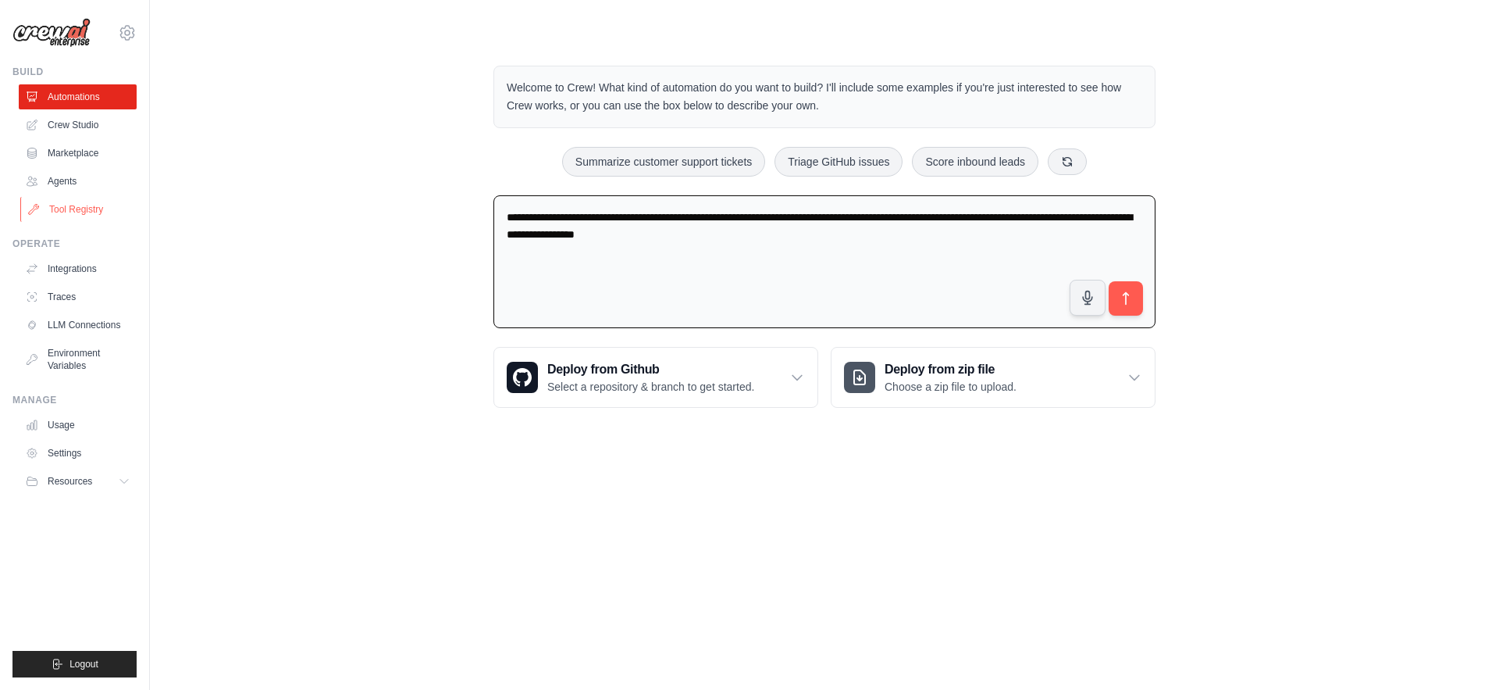
click at [86, 205] on link "Tool Registry" at bounding box center [79, 209] width 118 height 25
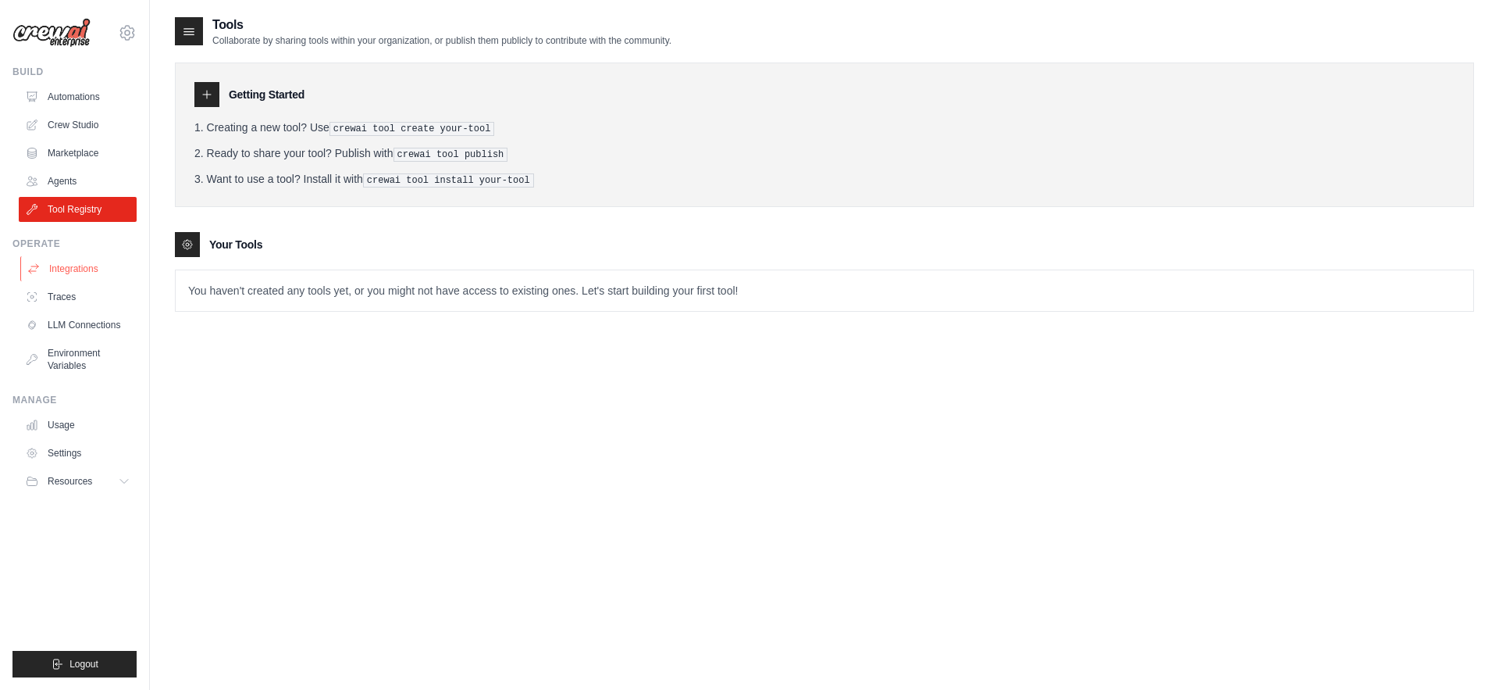
click at [66, 271] on link "Integrations" at bounding box center [79, 268] width 118 height 25
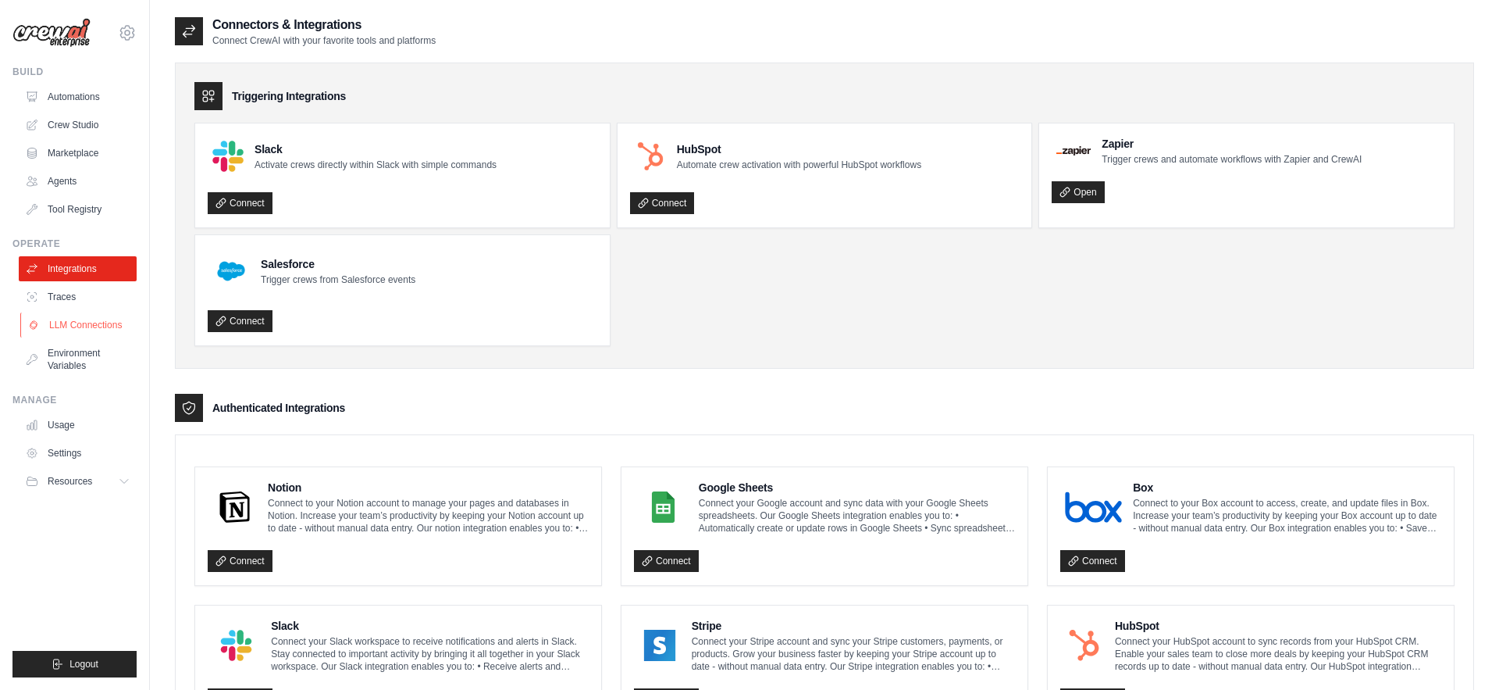
click at [97, 323] on link "LLM Connections" at bounding box center [79, 324] width 118 height 25
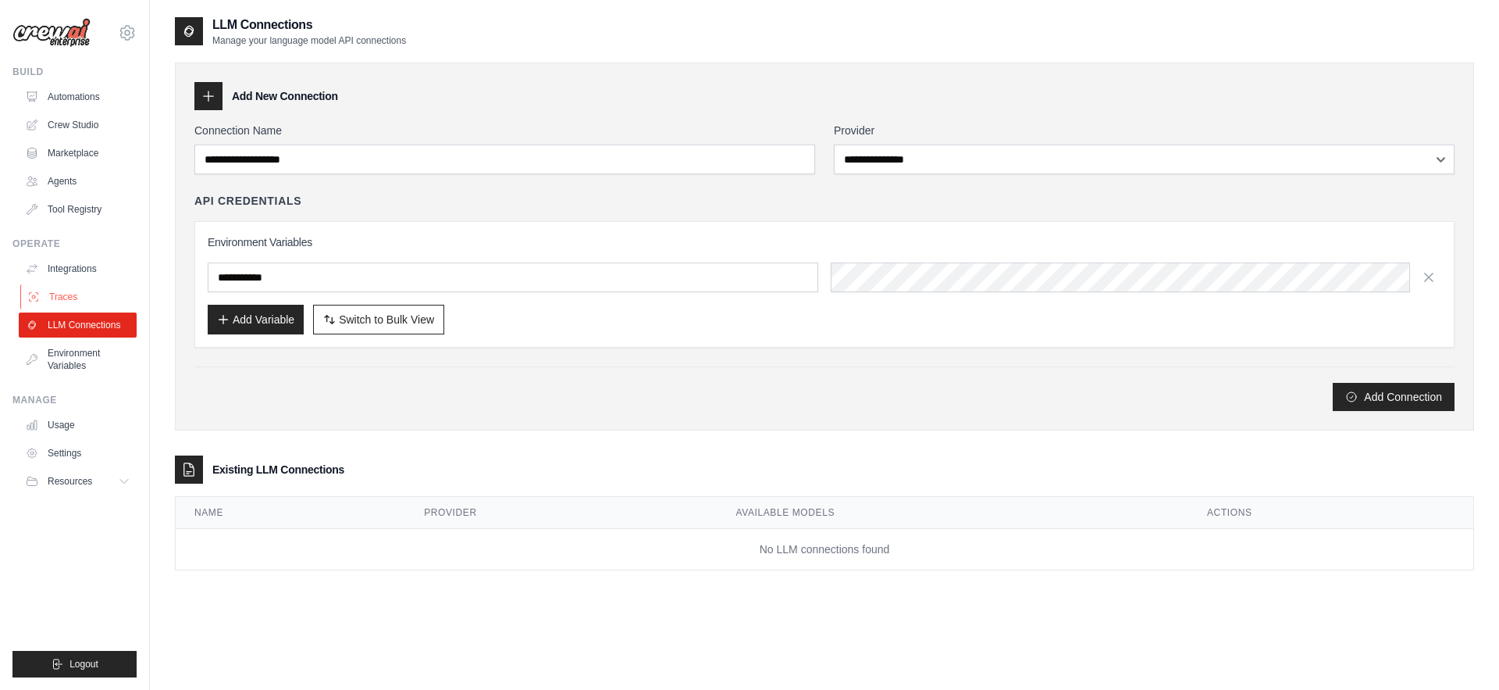
click at [85, 298] on link "Traces" at bounding box center [79, 296] width 118 height 25
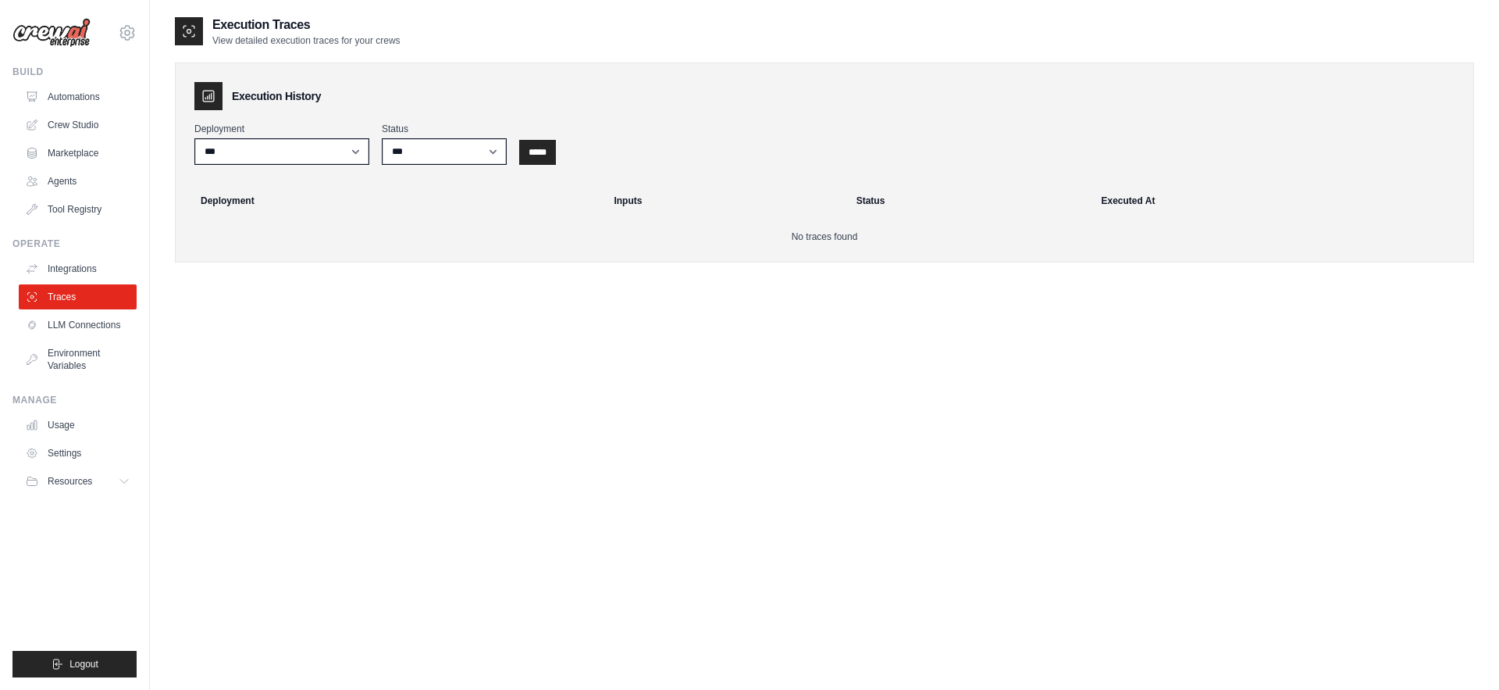
scroll to position [31, 0]
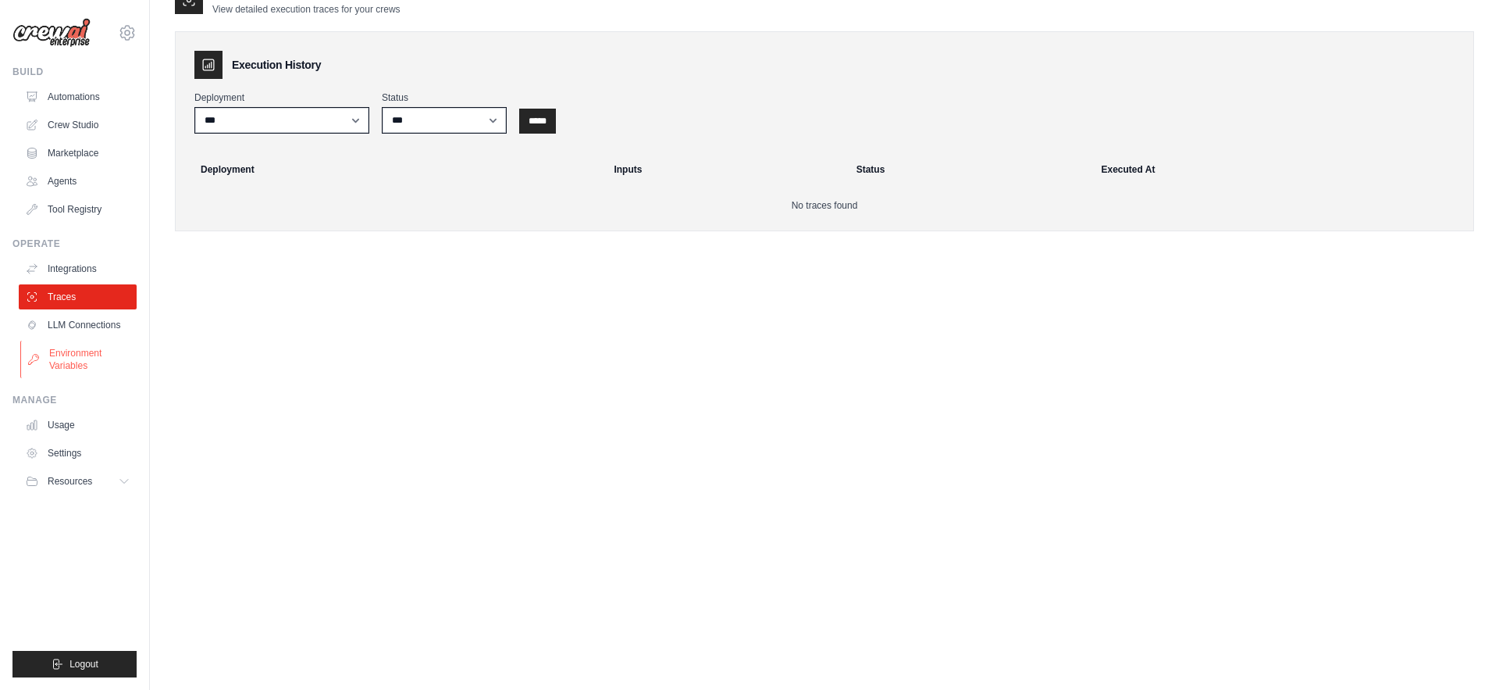
click at [54, 356] on link "Environment Variables" at bounding box center [79, 358] width 118 height 37
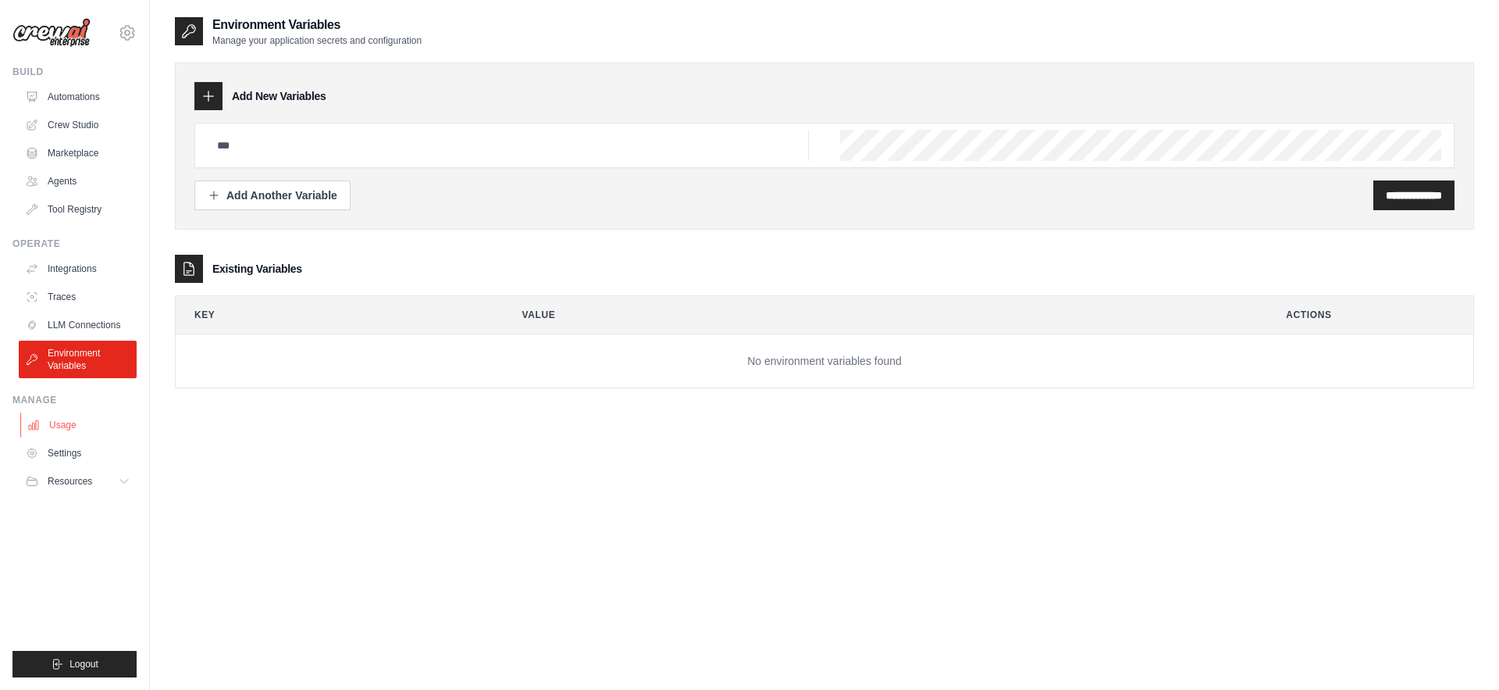
click at [60, 412] on link "Usage" at bounding box center [79, 424] width 118 height 25
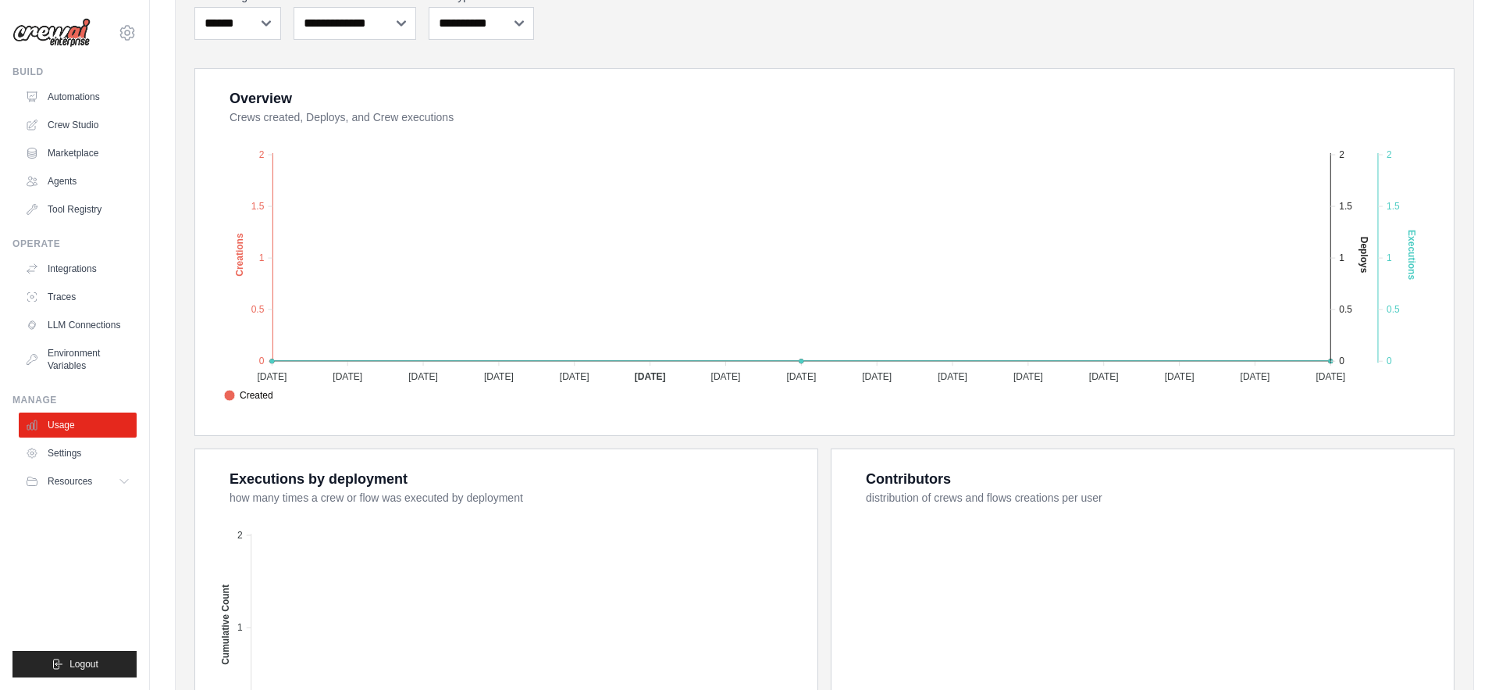
scroll to position [283, 0]
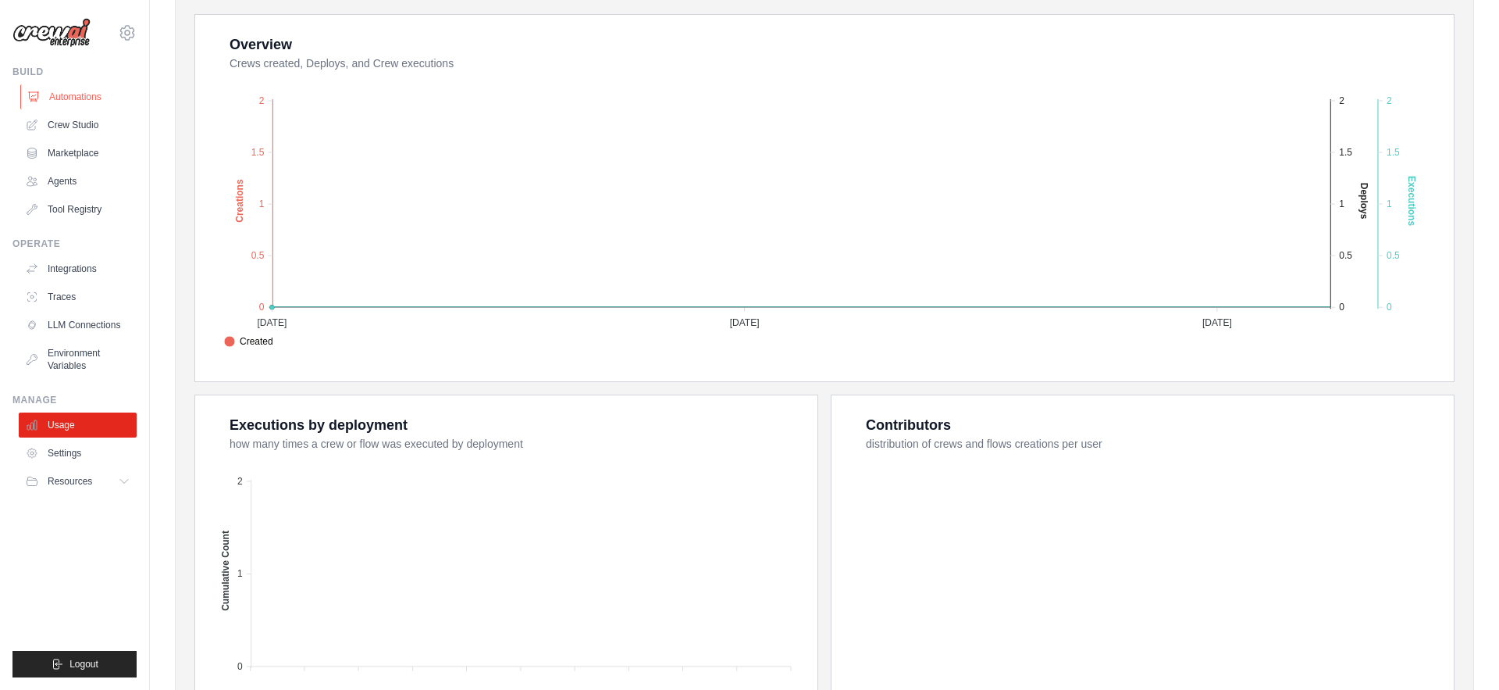
click at [79, 95] on link "Automations" at bounding box center [79, 96] width 118 height 25
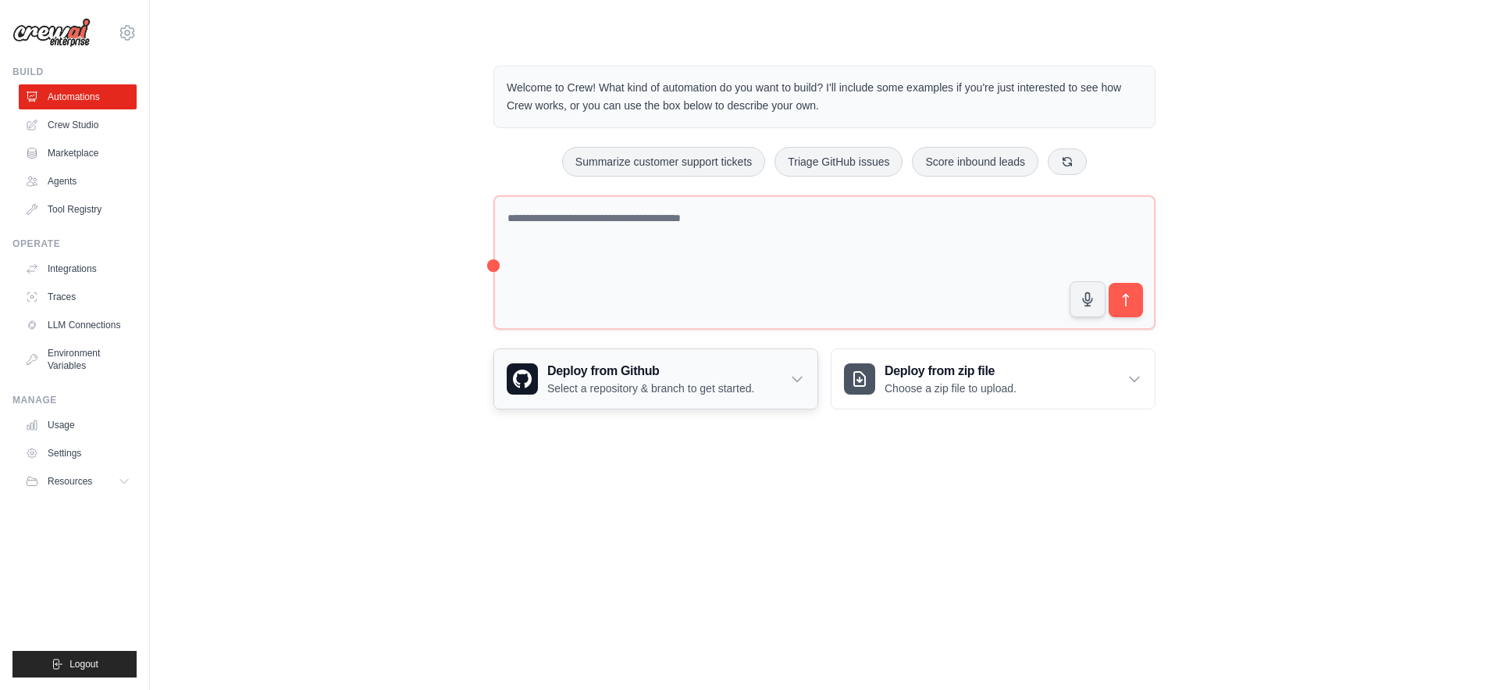
click at [672, 383] on p "Select a repository & branch to get started." at bounding box center [650, 388] width 207 height 16
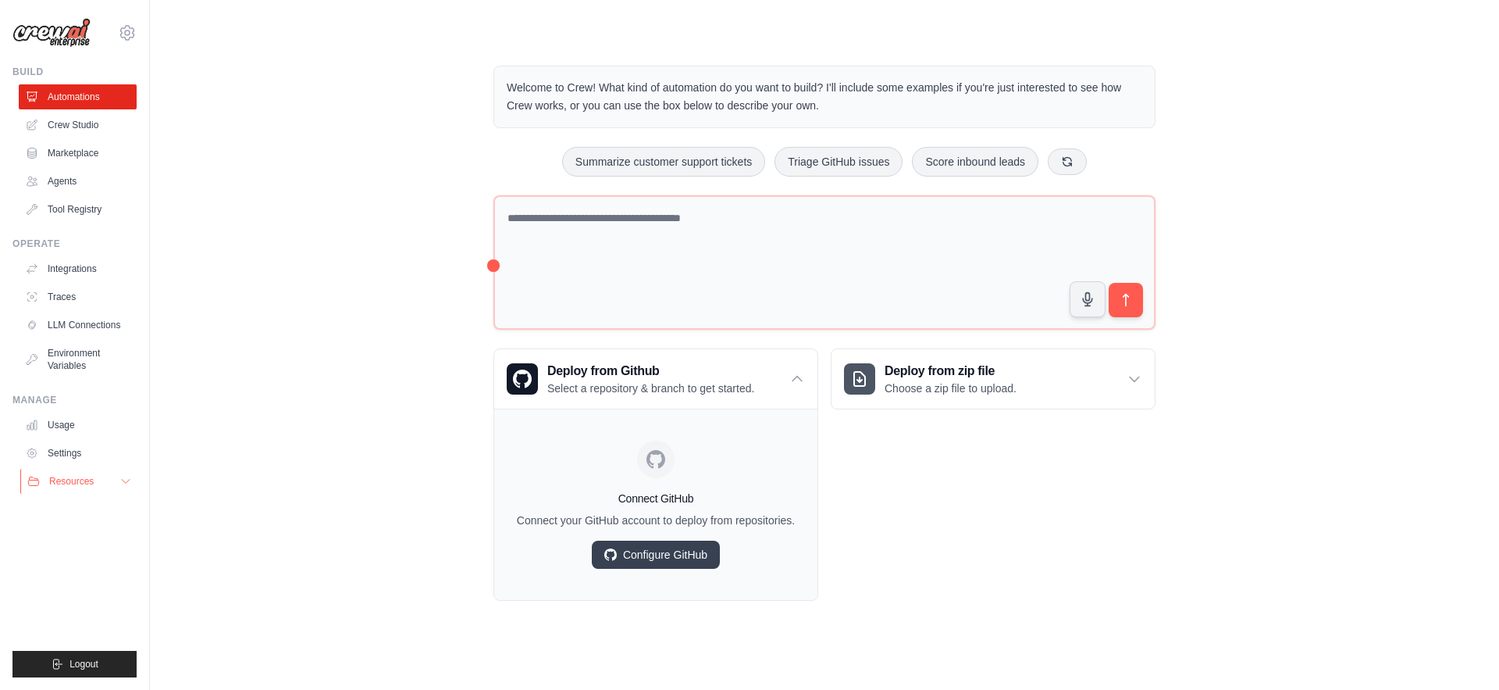
click at [61, 473] on button "Resources" at bounding box center [79, 481] width 118 height 25
click at [82, 507] on span "Documentation" at bounding box center [86, 507] width 63 height 12
click at [86, 127] on link "Crew Studio" at bounding box center [79, 124] width 118 height 25
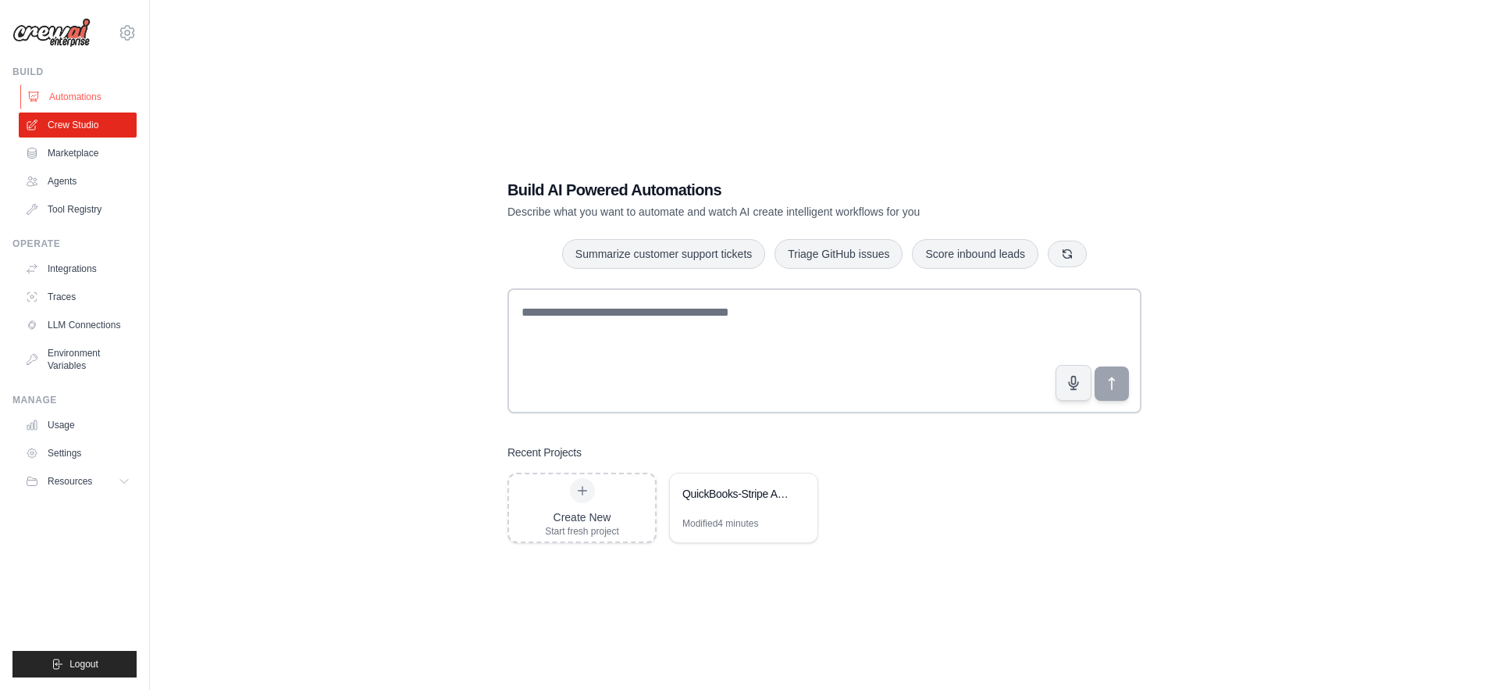
click at [87, 98] on link "Automations" at bounding box center [79, 96] width 118 height 25
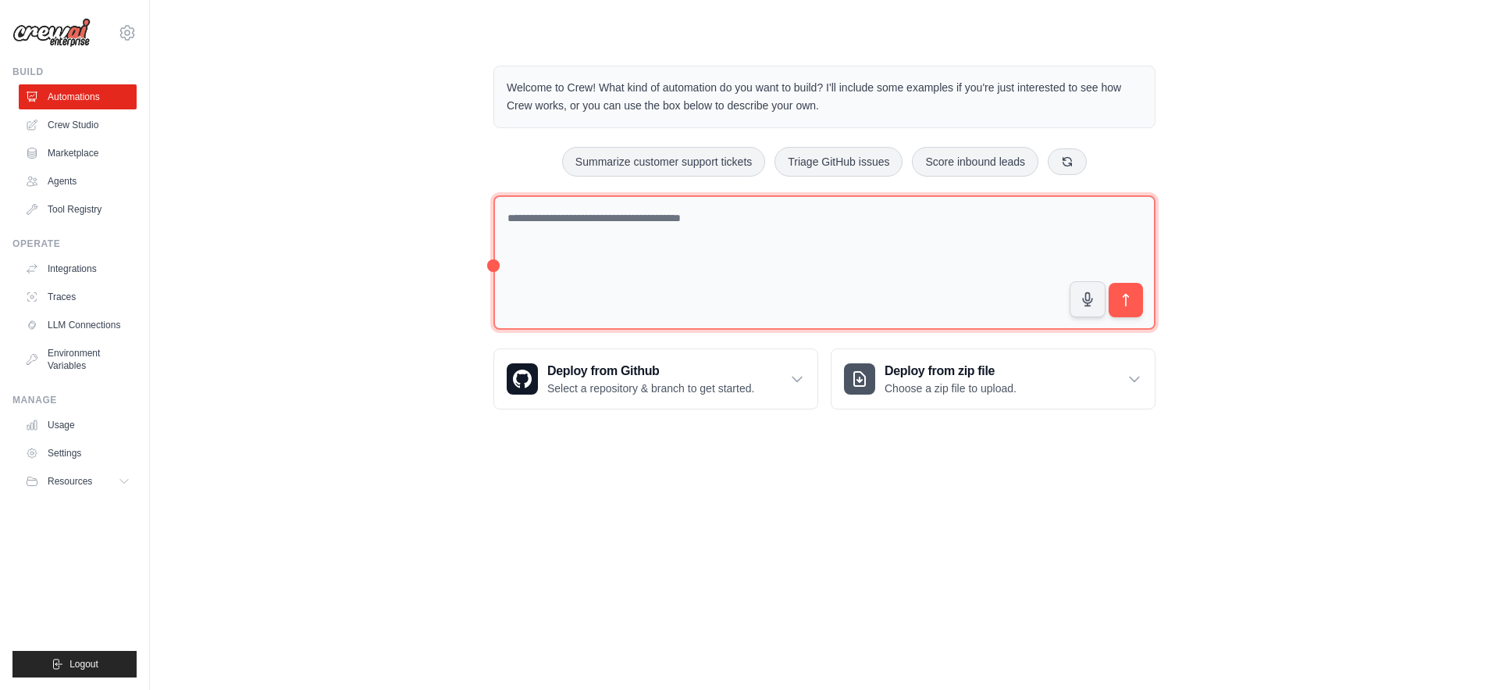
click at [672, 238] on textarea at bounding box center [825, 262] width 662 height 135
paste textarea "**********"
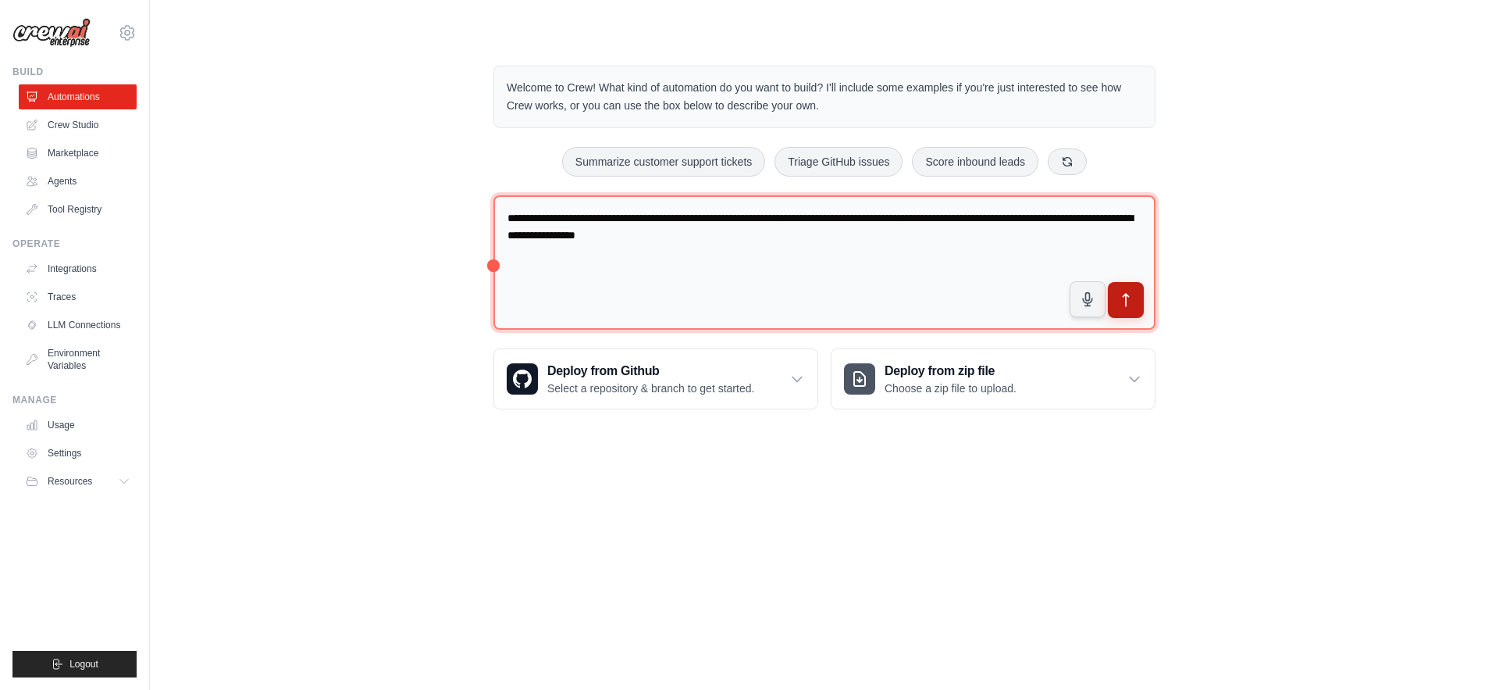
type textarea "**********"
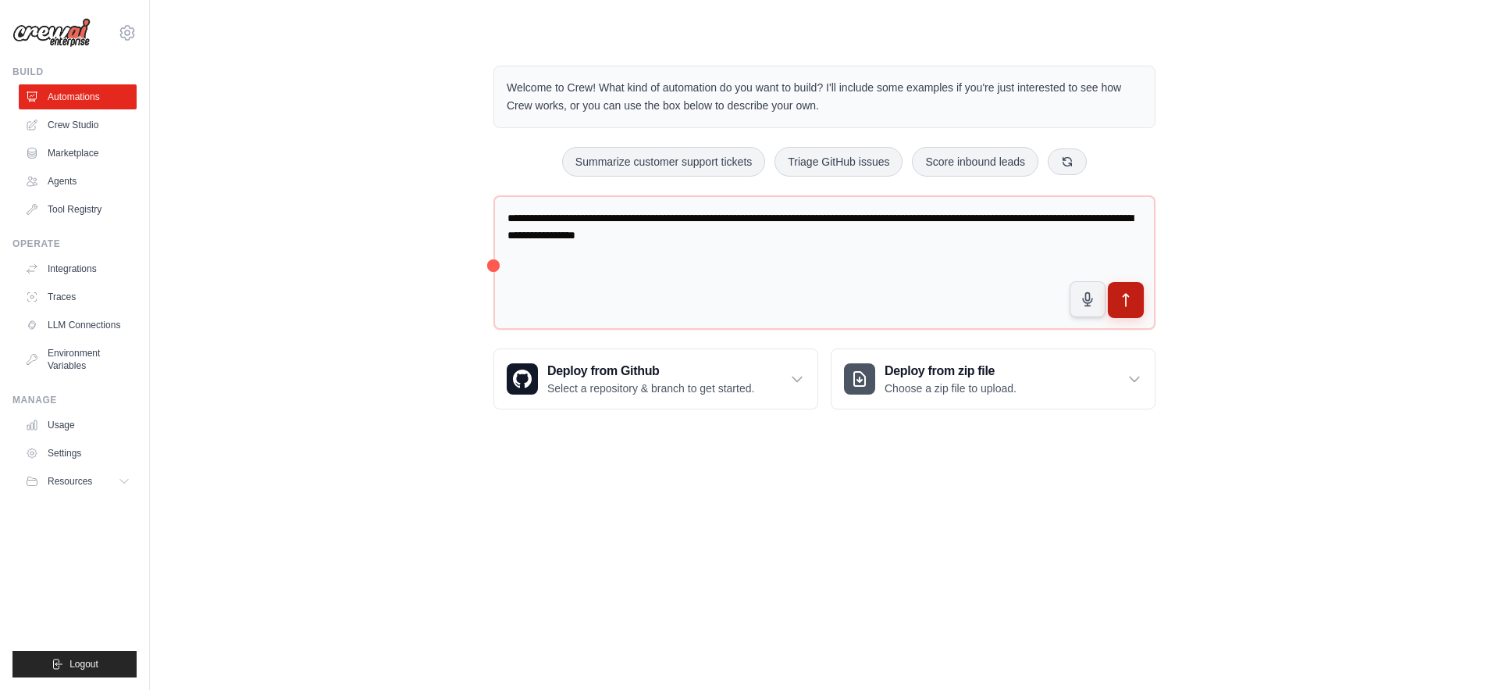
click at [1139, 301] on button "submit" at bounding box center [1126, 300] width 36 height 36
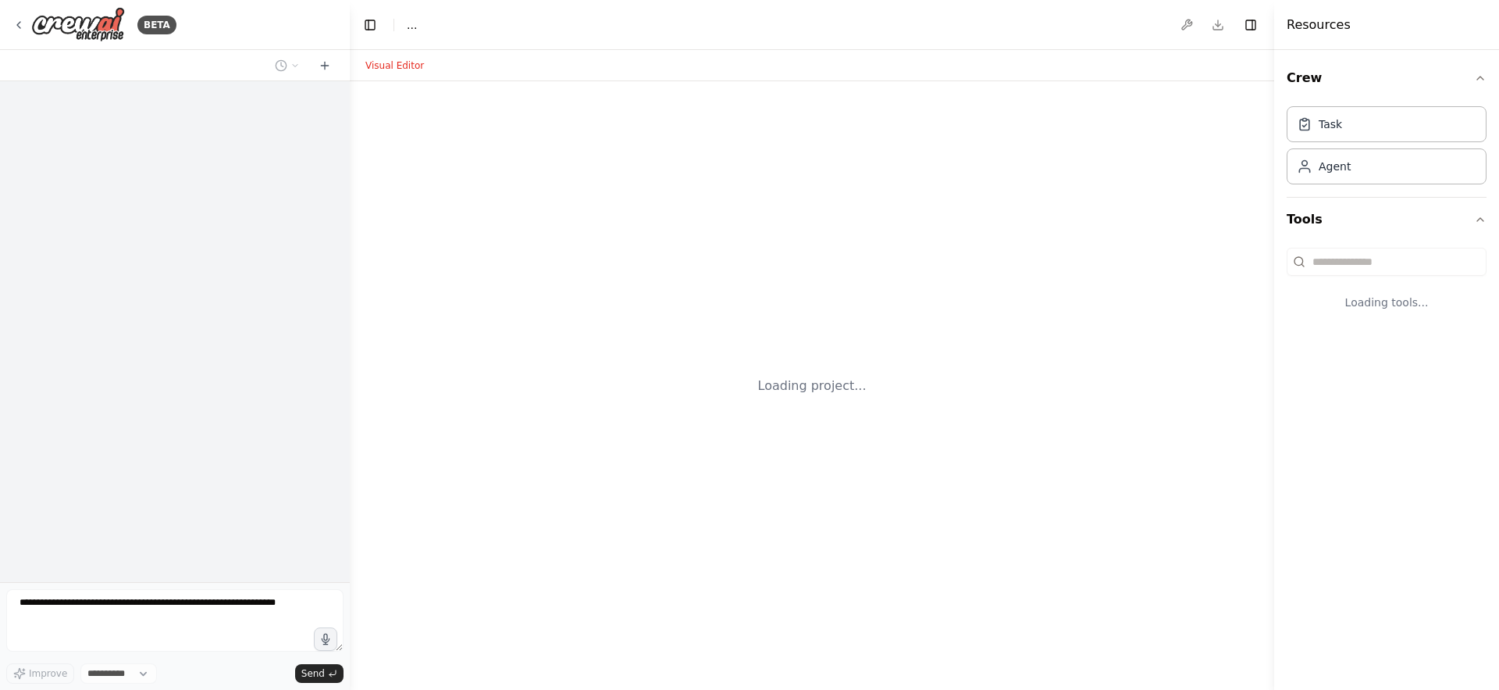
select select "****"
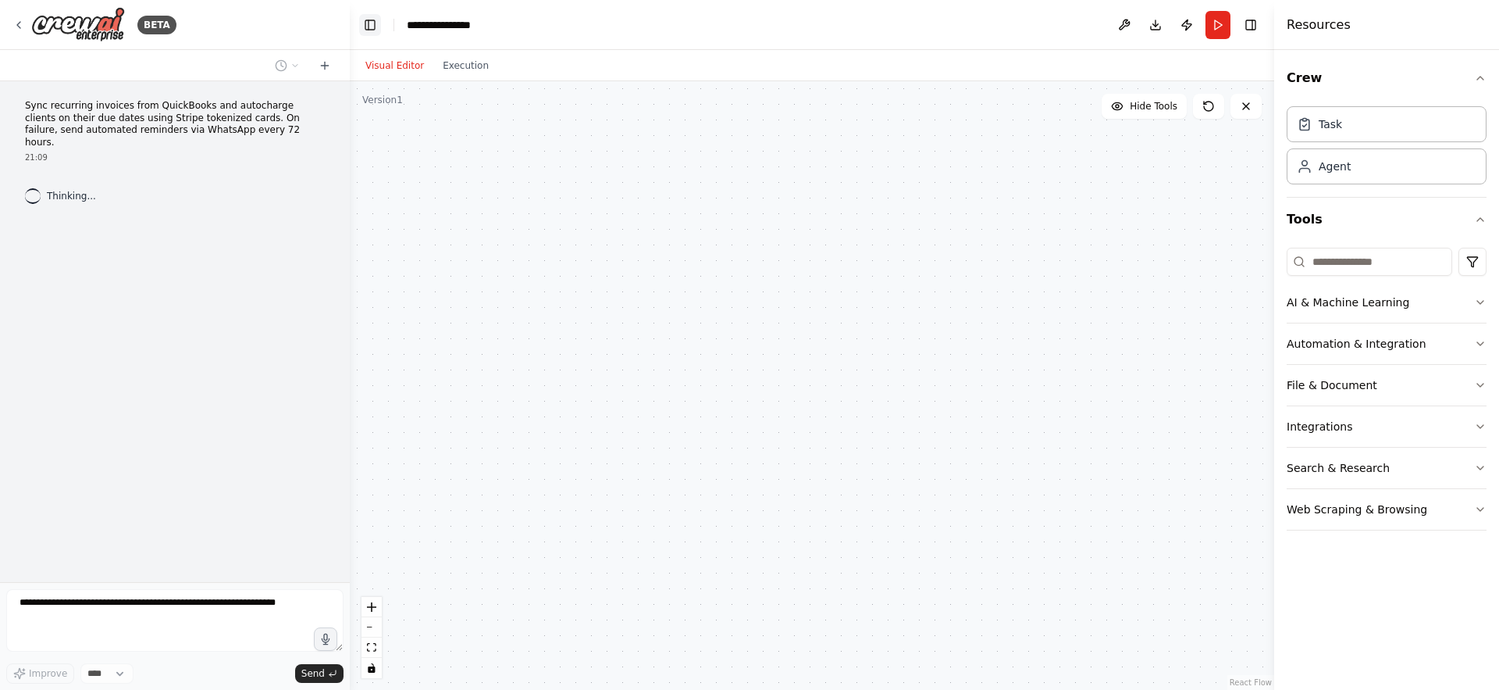
click at [372, 22] on button "Toggle Left Sidebar" at bounding box center [370, 25] width 22 height 22
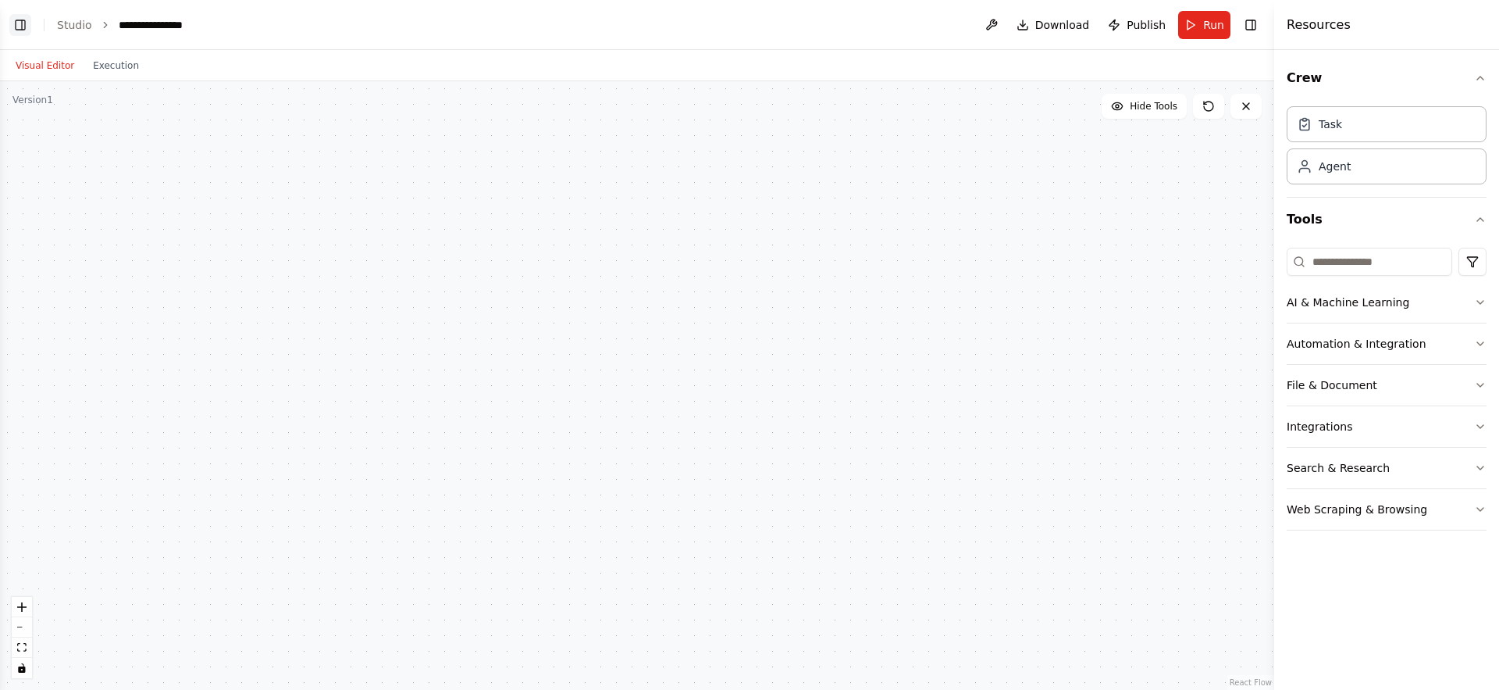
click at [25, 21] on button "Toggle Left Sidebar" at bounding box center [20, 25] width 22 height 22
